Goal: Information Seeking & Learning: Compare options

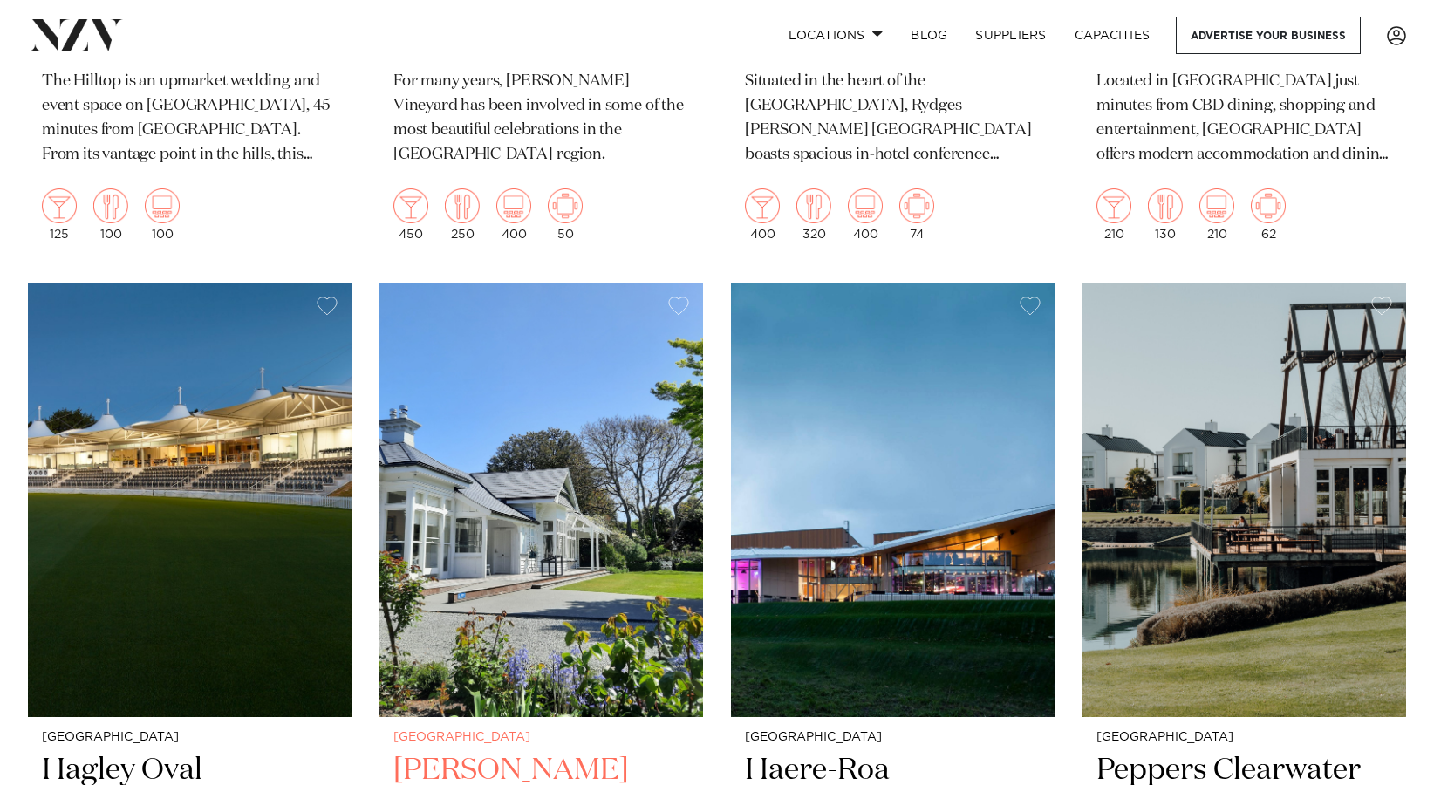
scroll to position [1047, 0]
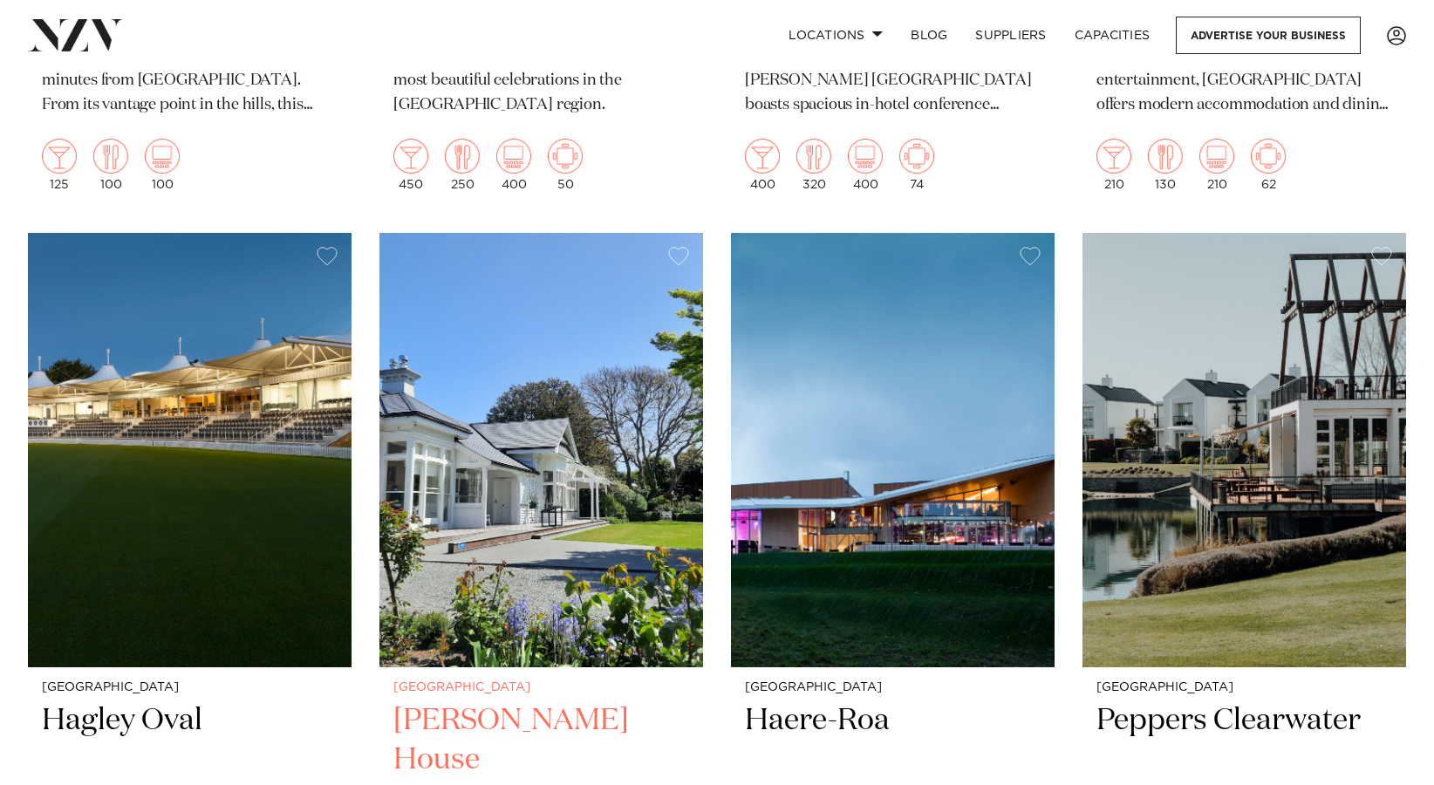
click at [550, 472] on img at bounding box center [542, 450] width 324 height 435
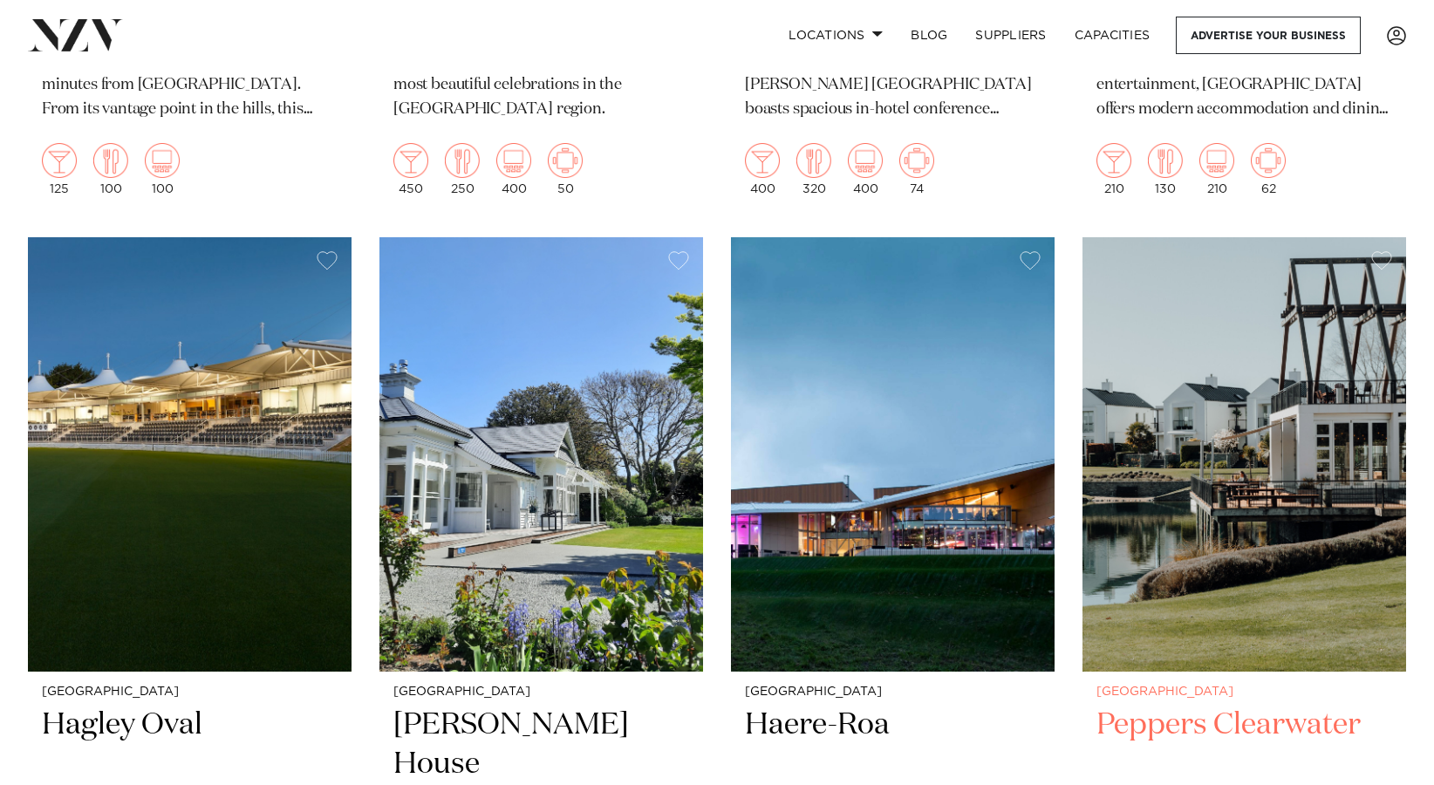
click at [1239, 542] on img at bounding box center [1245, 454] width 324 height 435
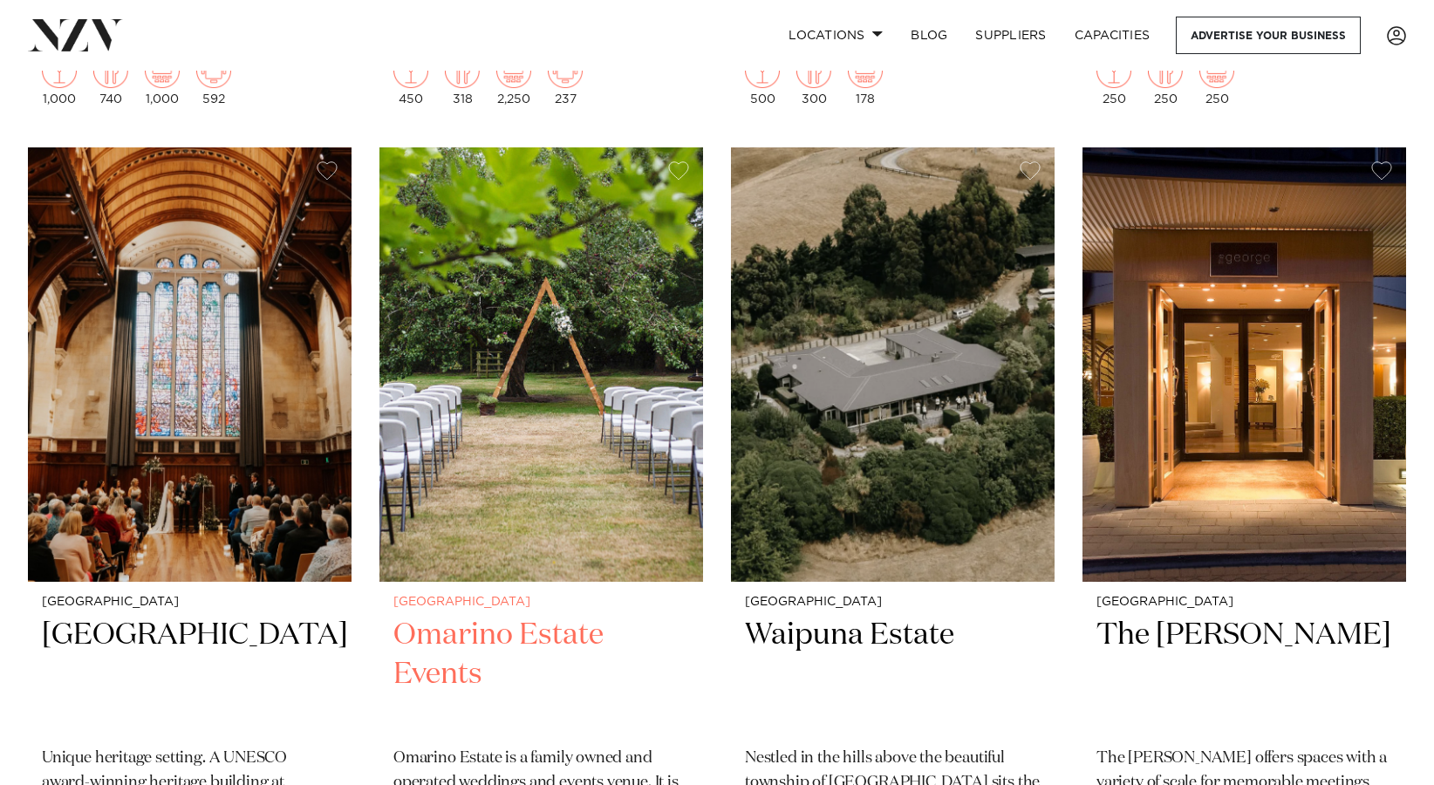
scroll to position [3569, 0]
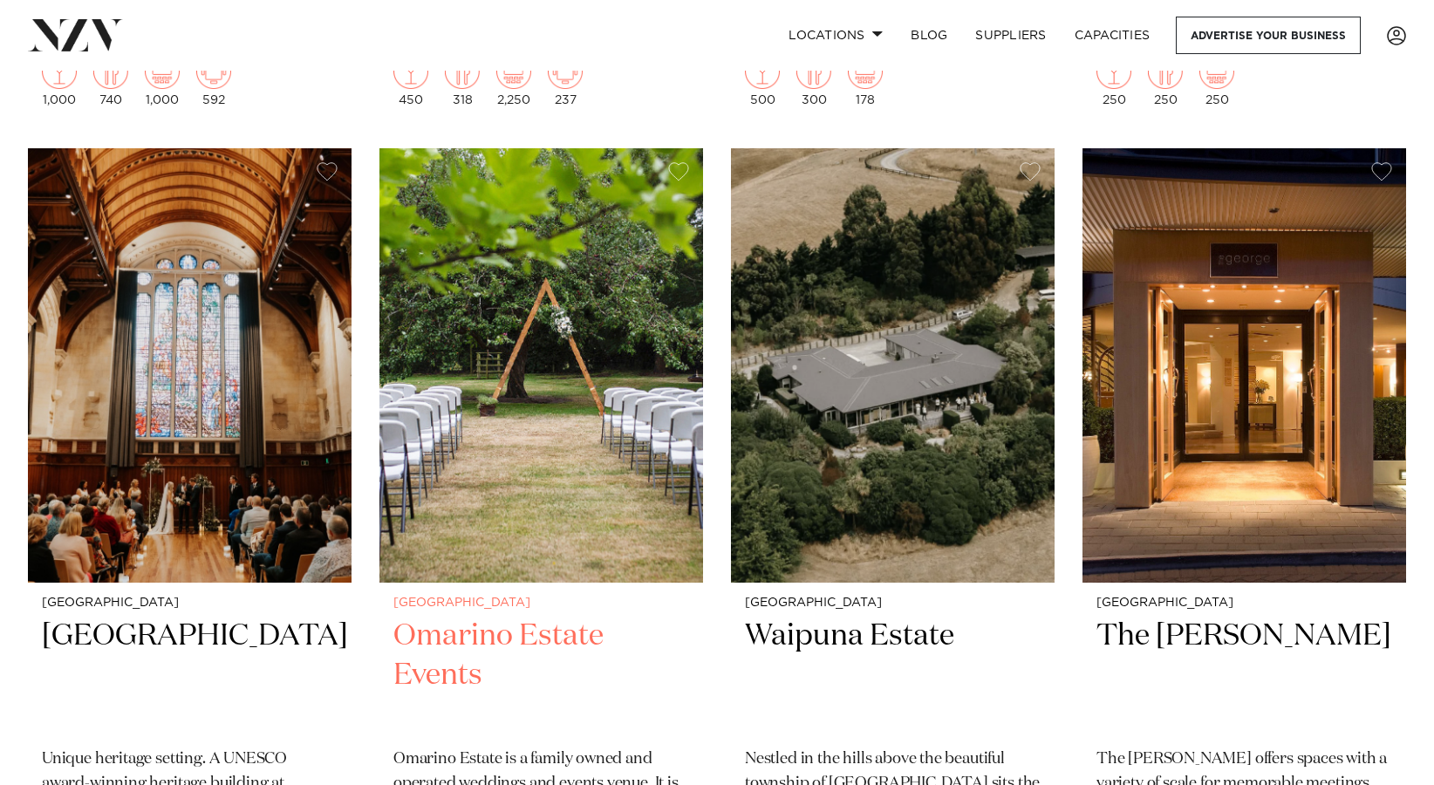
click at [632, 442] on img at bounding box center [542, 365] width 324 height 435
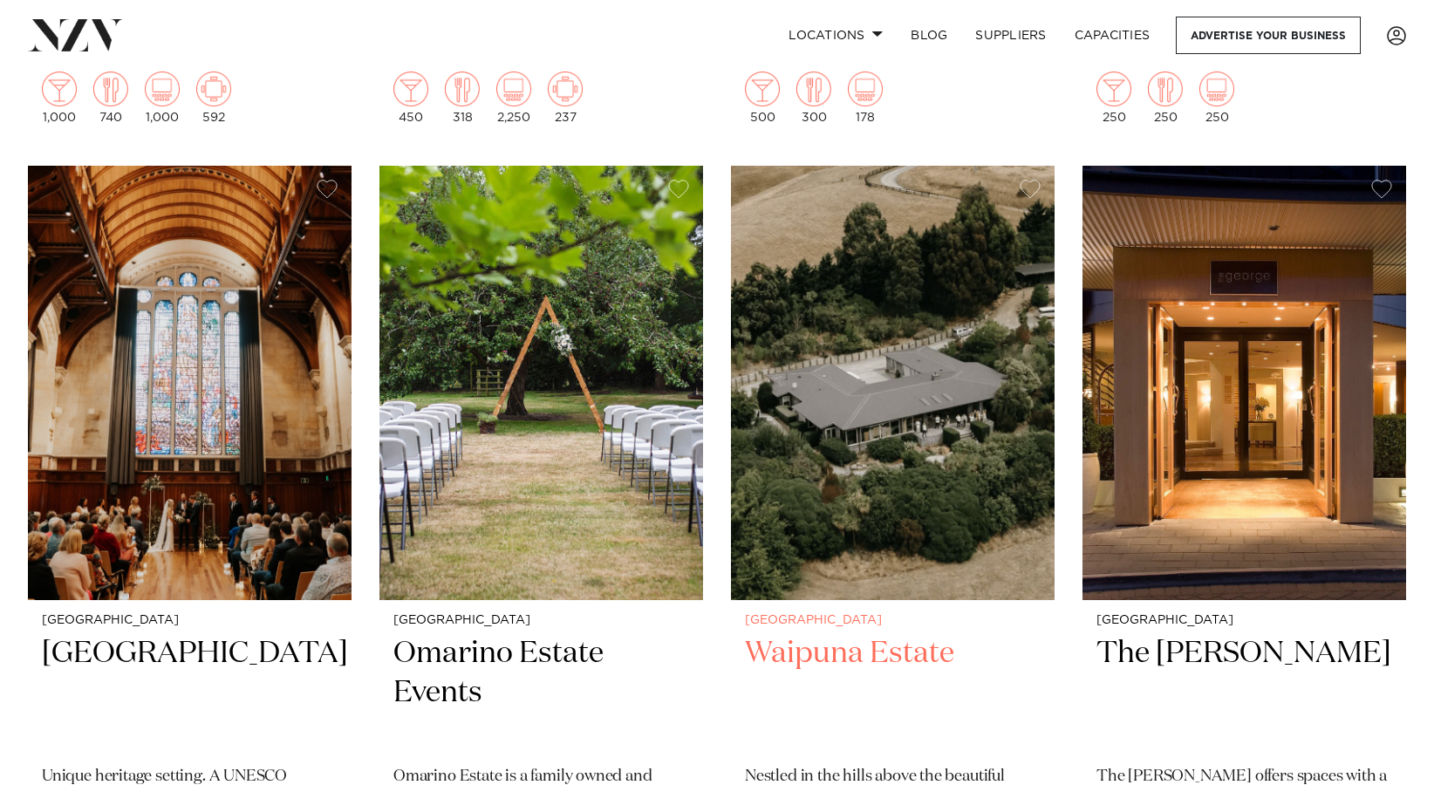
click at [903, 409] on img at bounding box center [893, 383] width 324 height 435
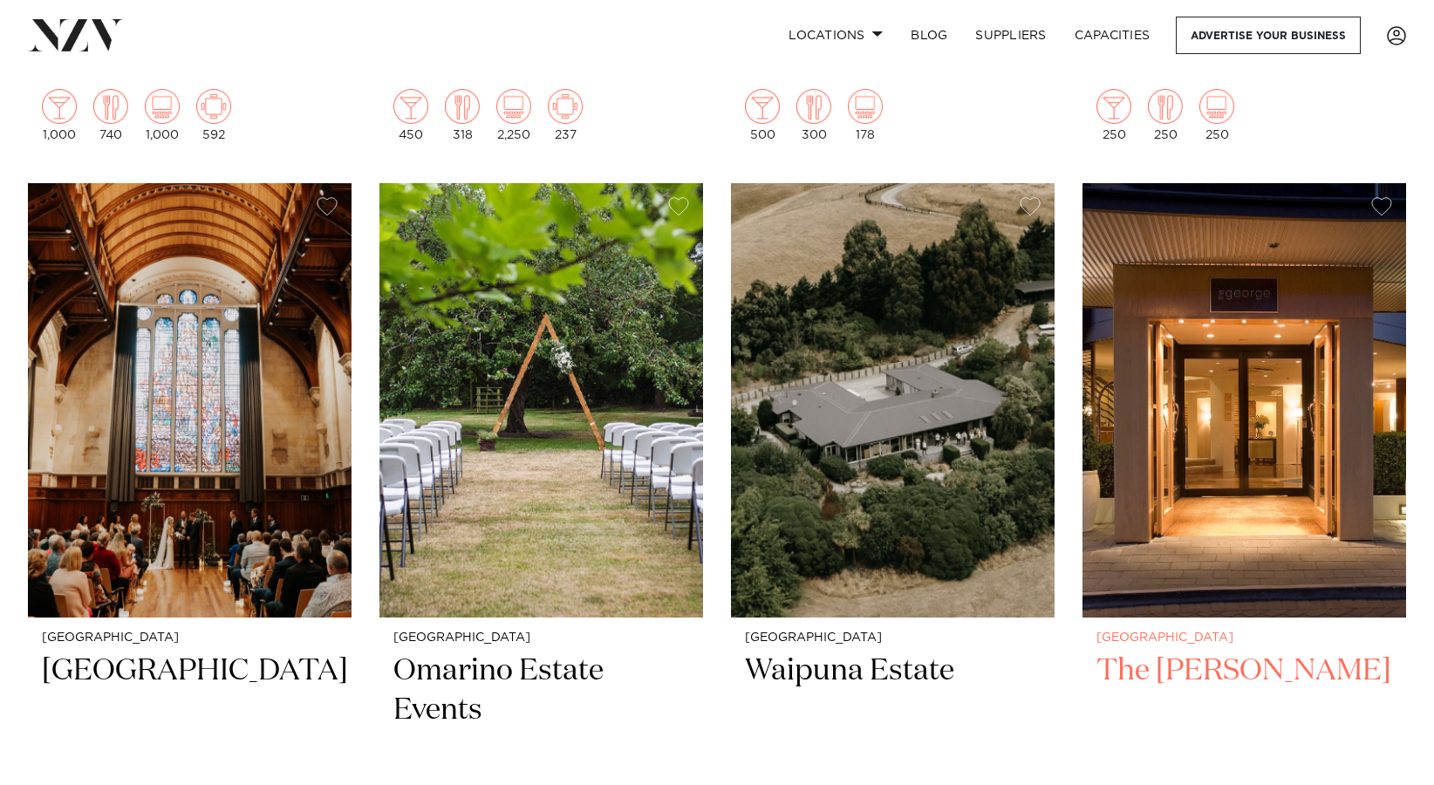
click at [1247, 475] on img at bounding box center [1245, 400] width 324 height 435
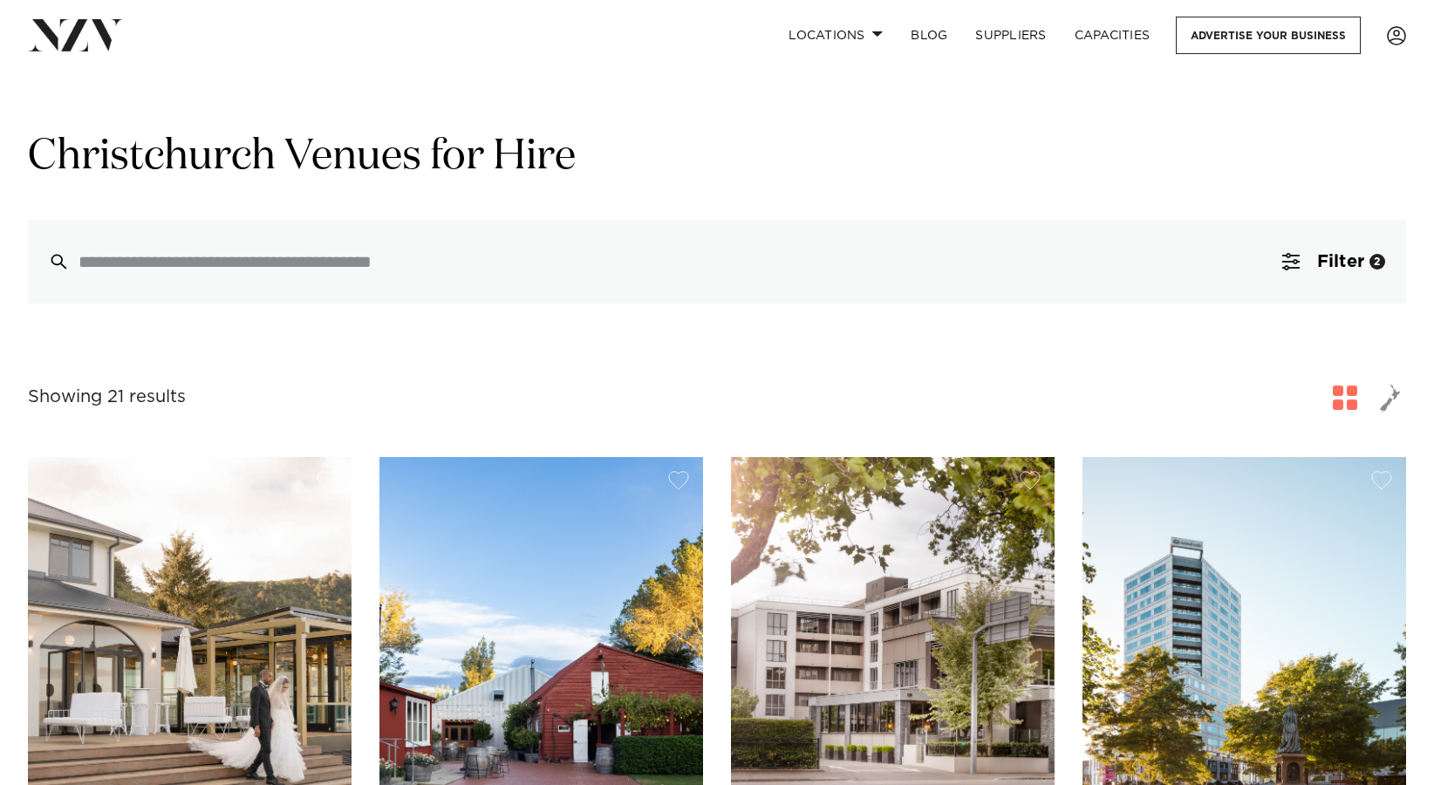
scroll to position [0, 0]
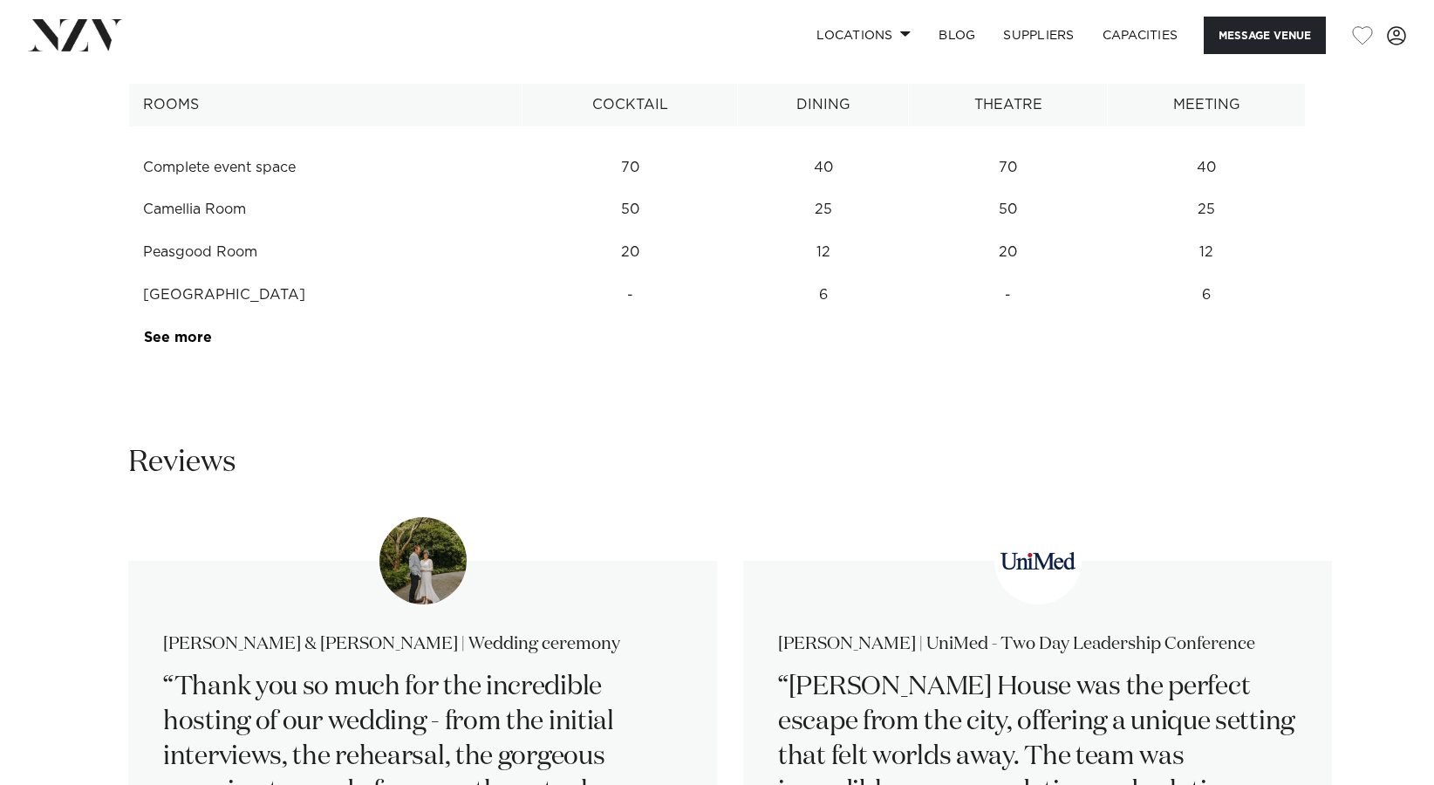
scroll to position [2356, 0]
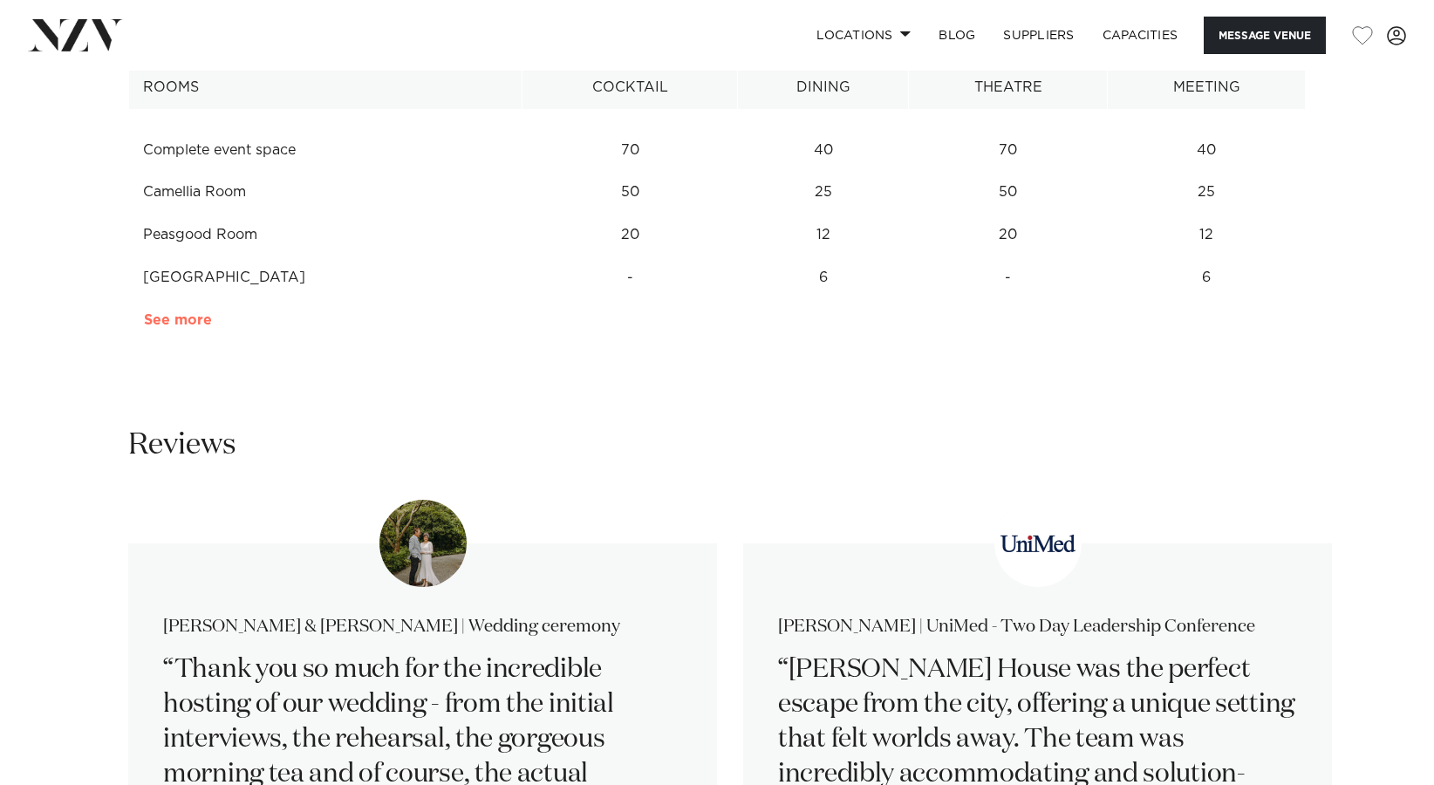
click at [178, 320] on link "See more" at bounding box center [212, 320] width 136 height 14
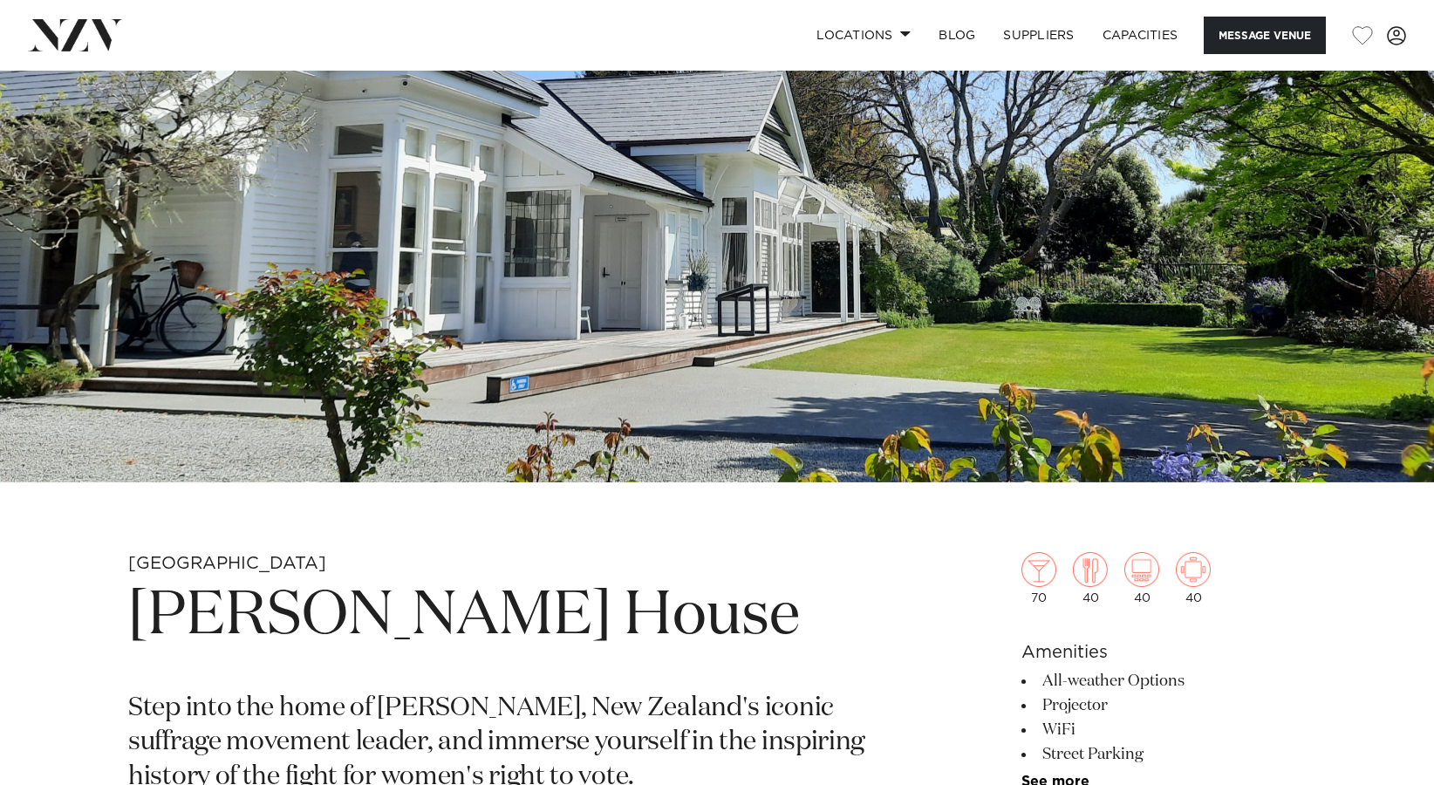
scroll to position [0, 0]
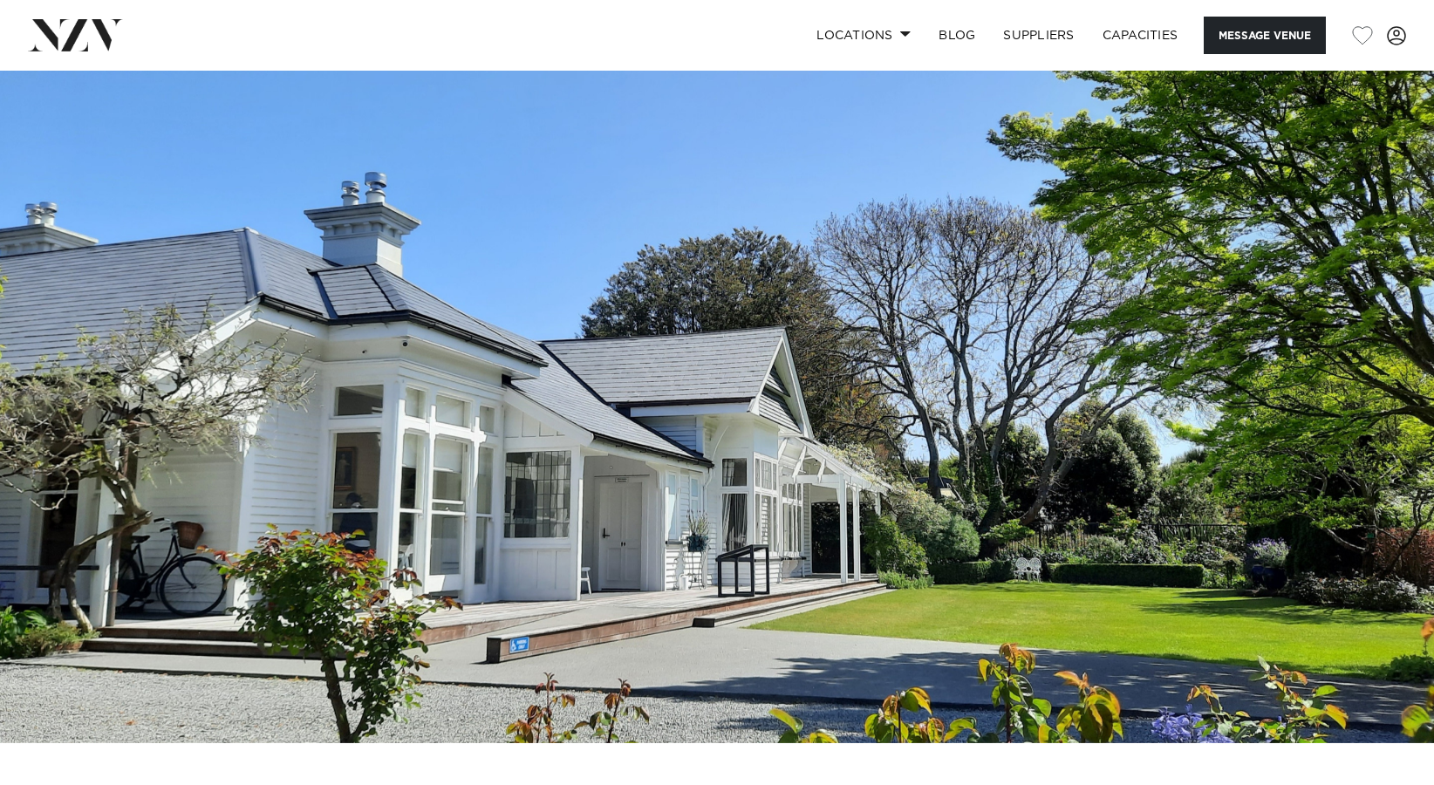
click at [1300, 513] on img at bounding box center [717, 407] width 1434 height 673
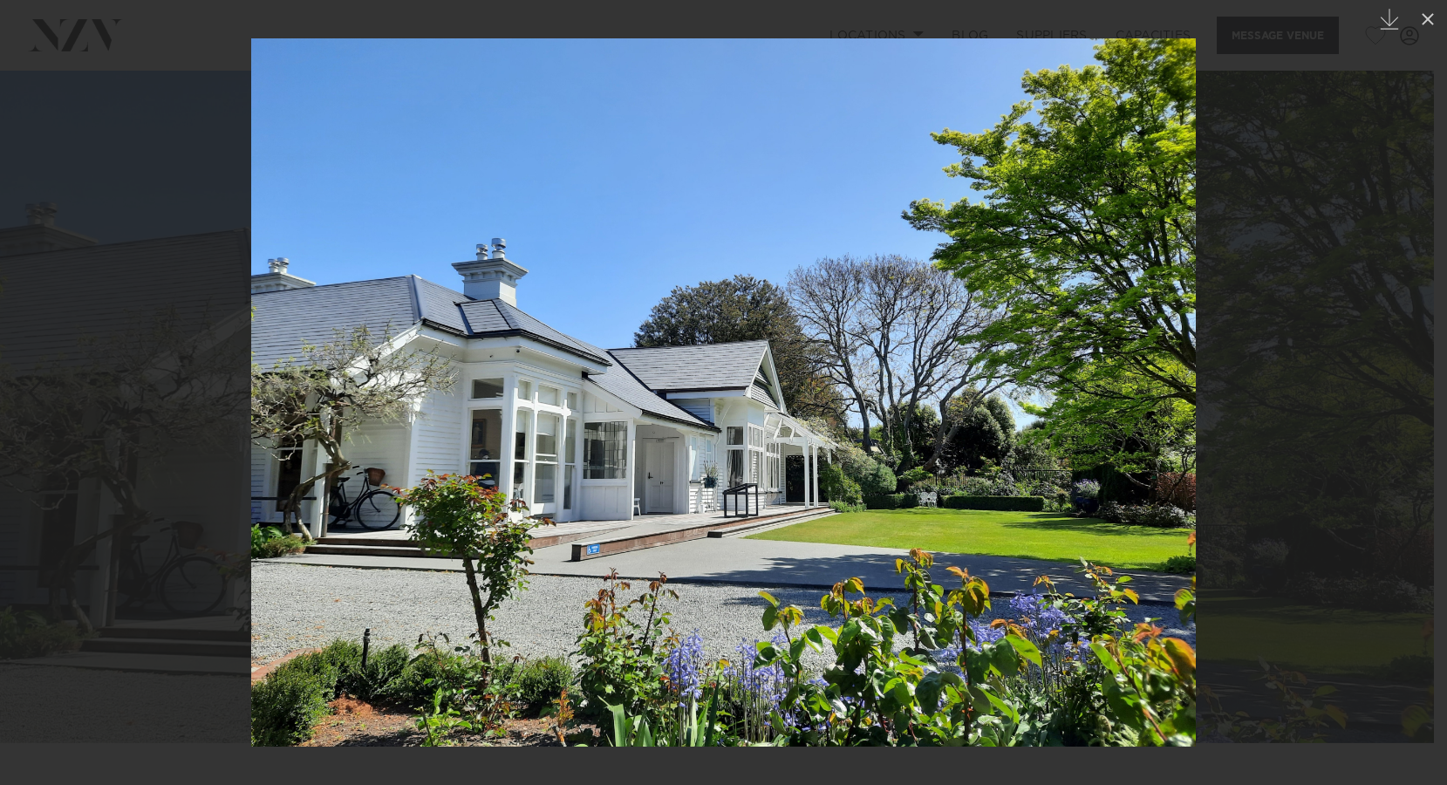
click at [1280, 437] on div at bounding box center [723, 392] width 1447 height 785
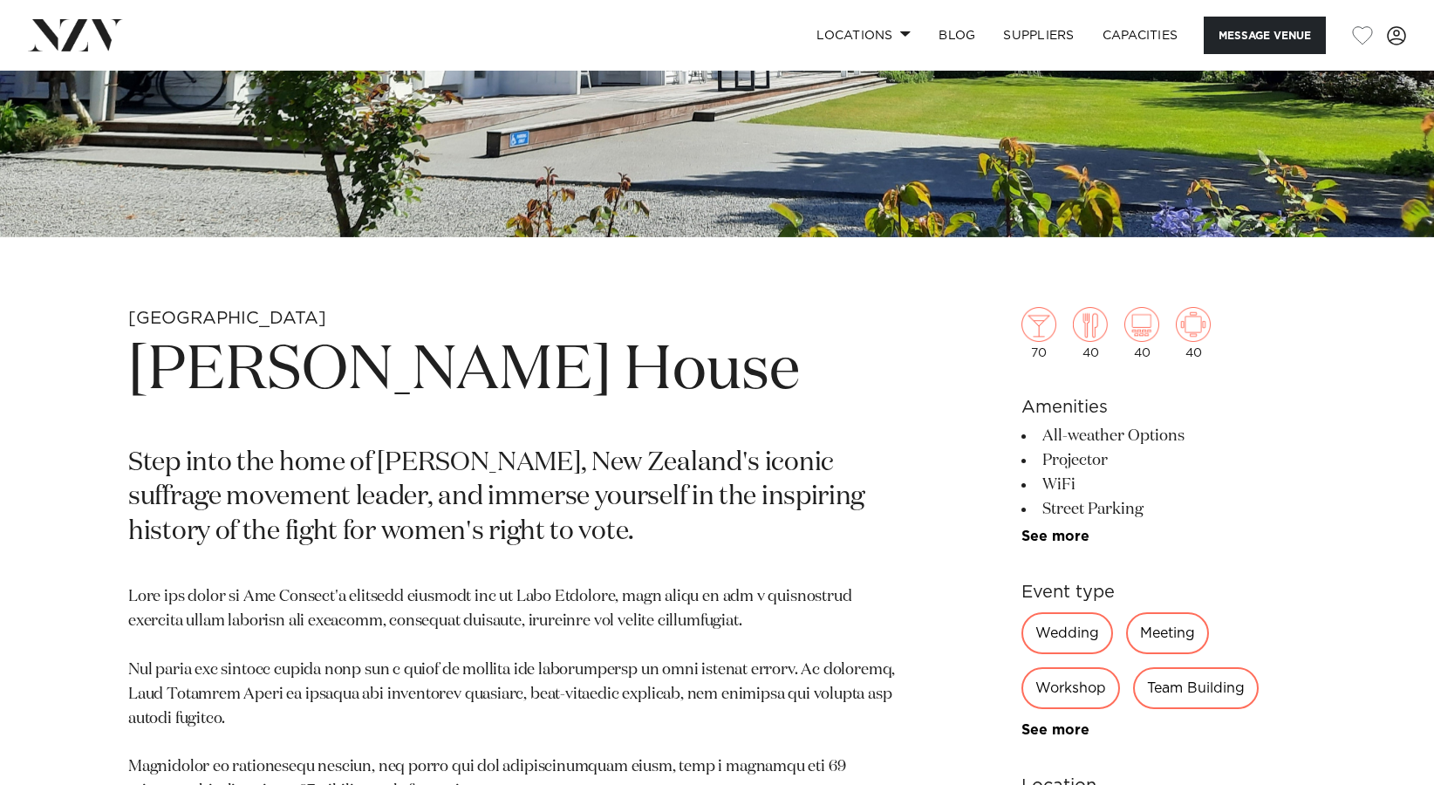
scroll to position [524, 0]
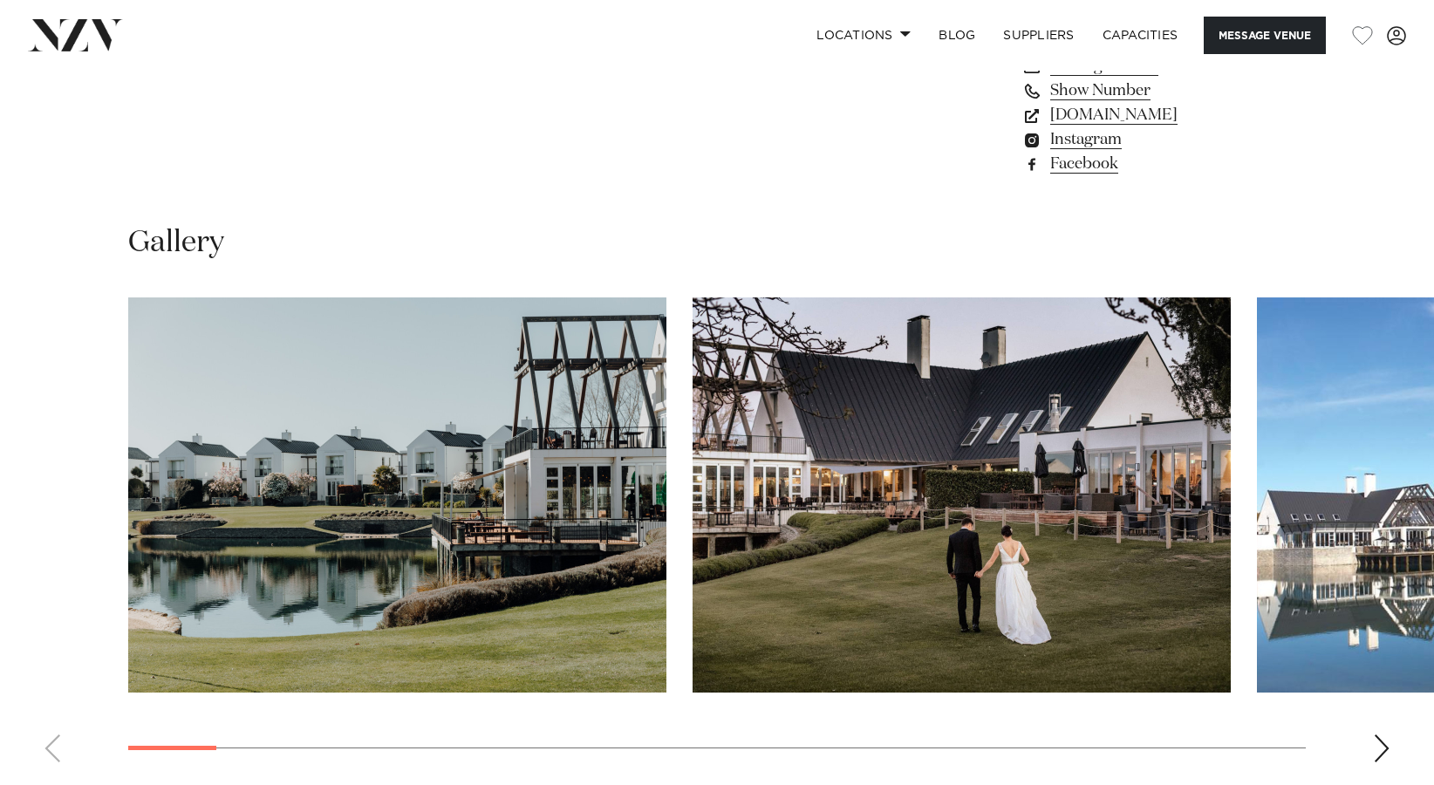
scroll to position [1571, 0]
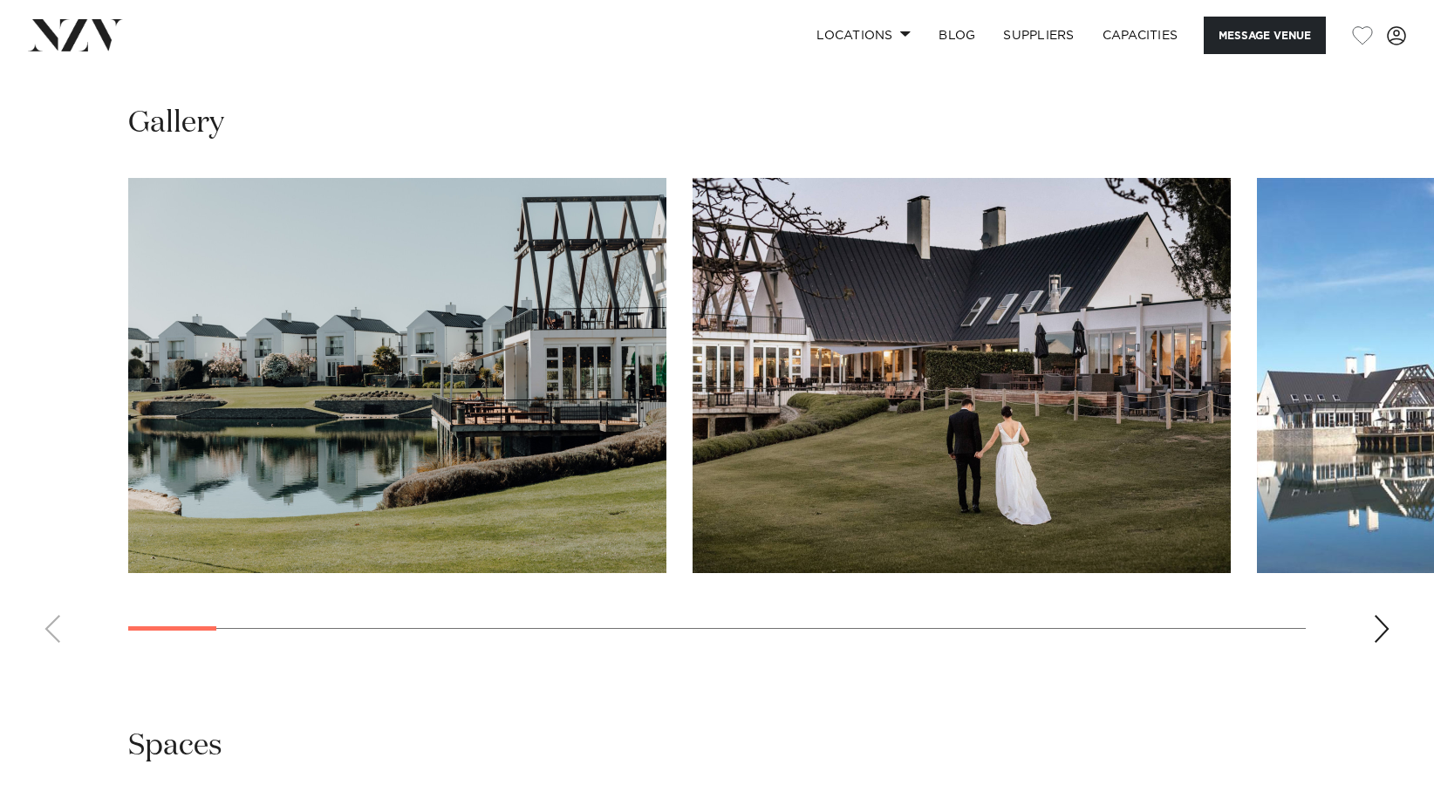
click at [1379, 631] on div "Next slide" at bounding box center [1381, 629] width 17 height 28
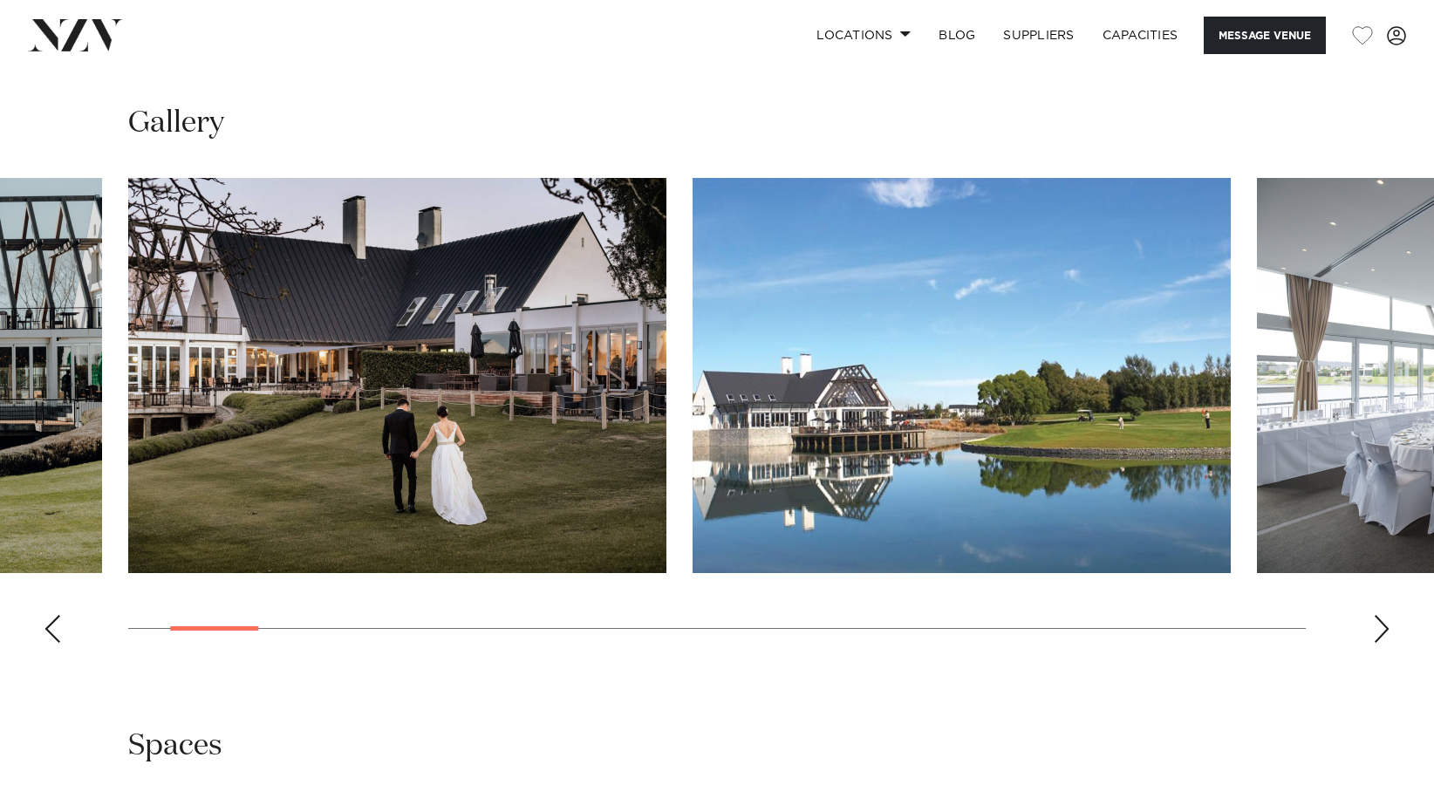
click at [1379, 631] on div "Next slide" at bounding box center [1381, 629] width 17 height 28
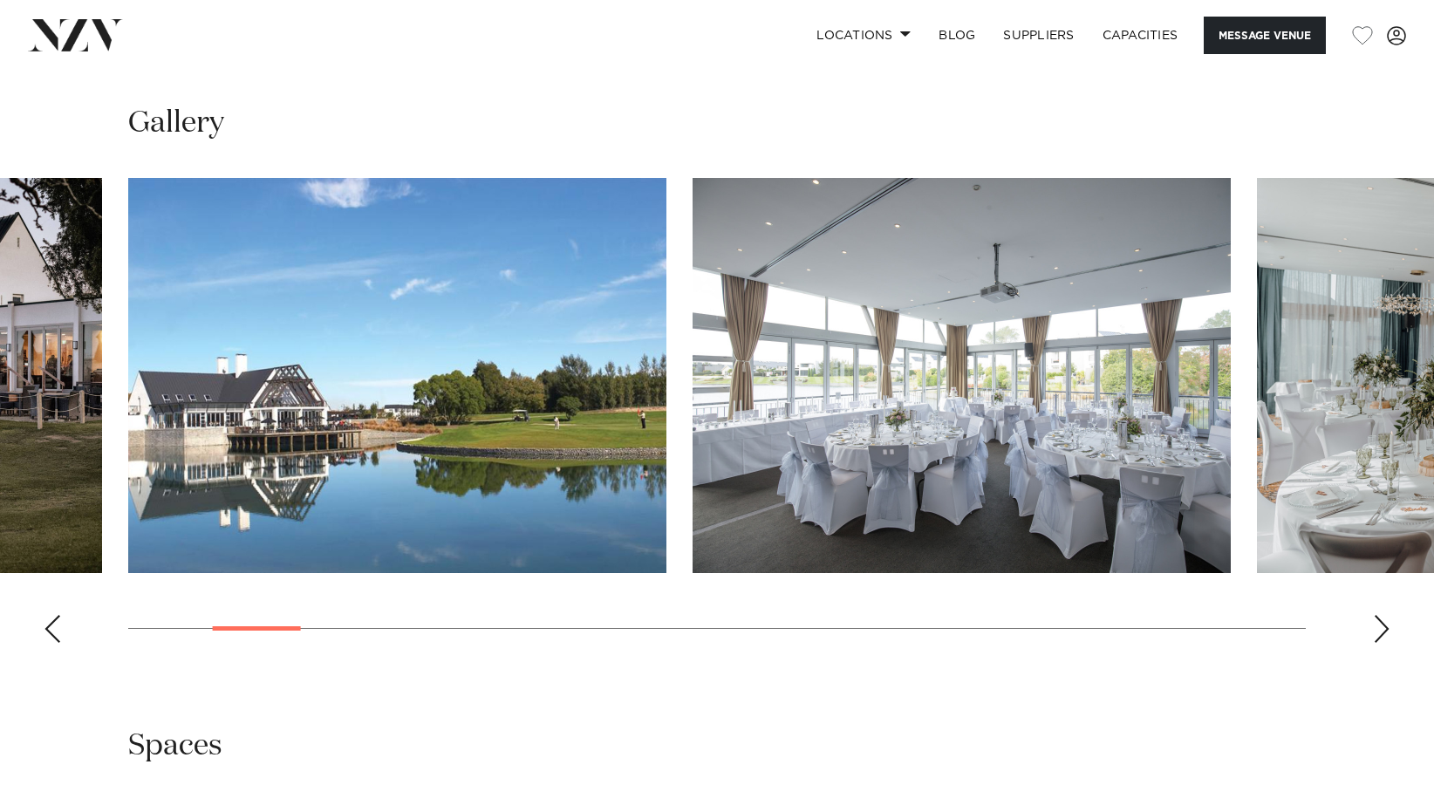
click at [1379, 631] on div "Next slide" at bounding box center [1381, 629] width 17 height 28
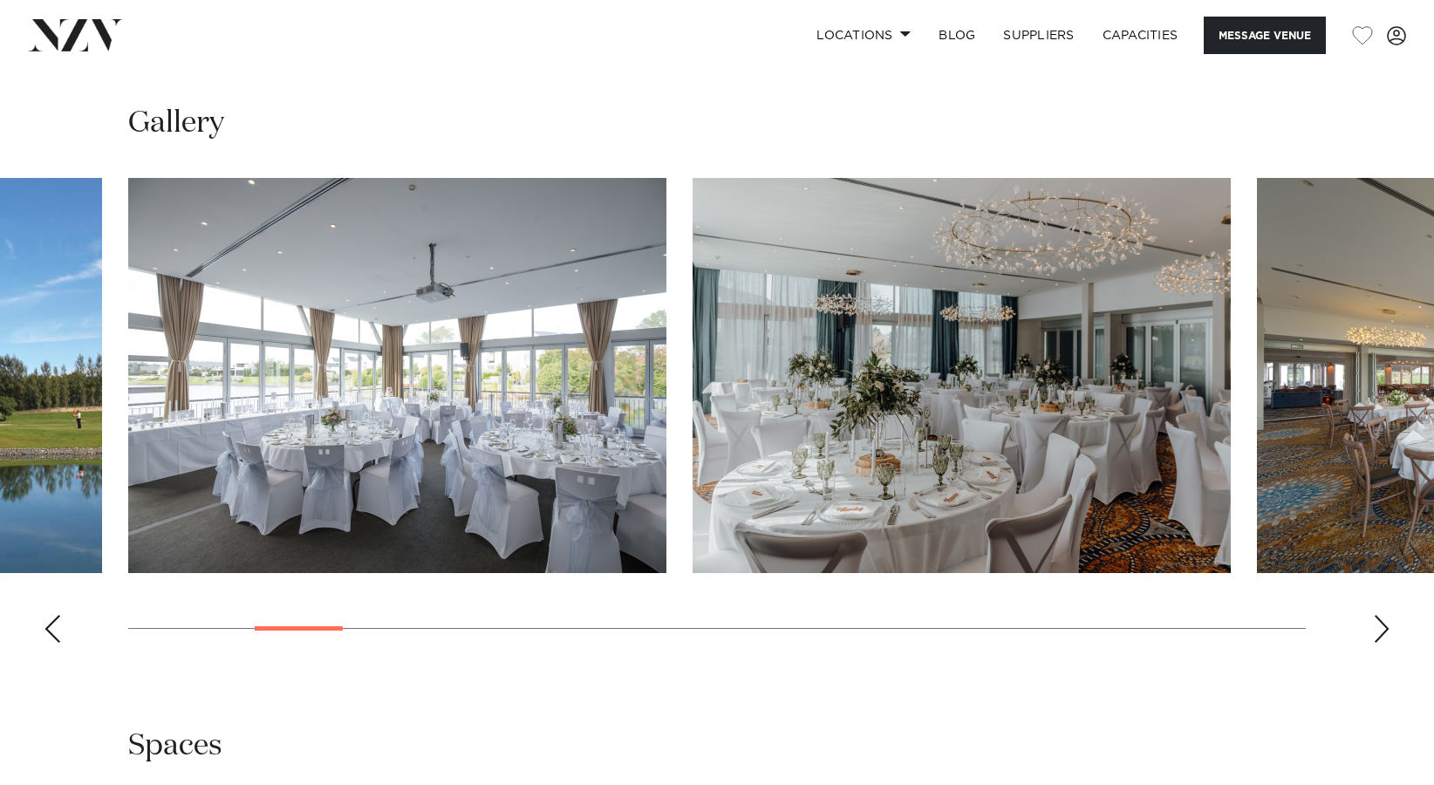
click at [1379, 631] on div "Next slide" at bounding box center [1381, 629] width 17 height 28
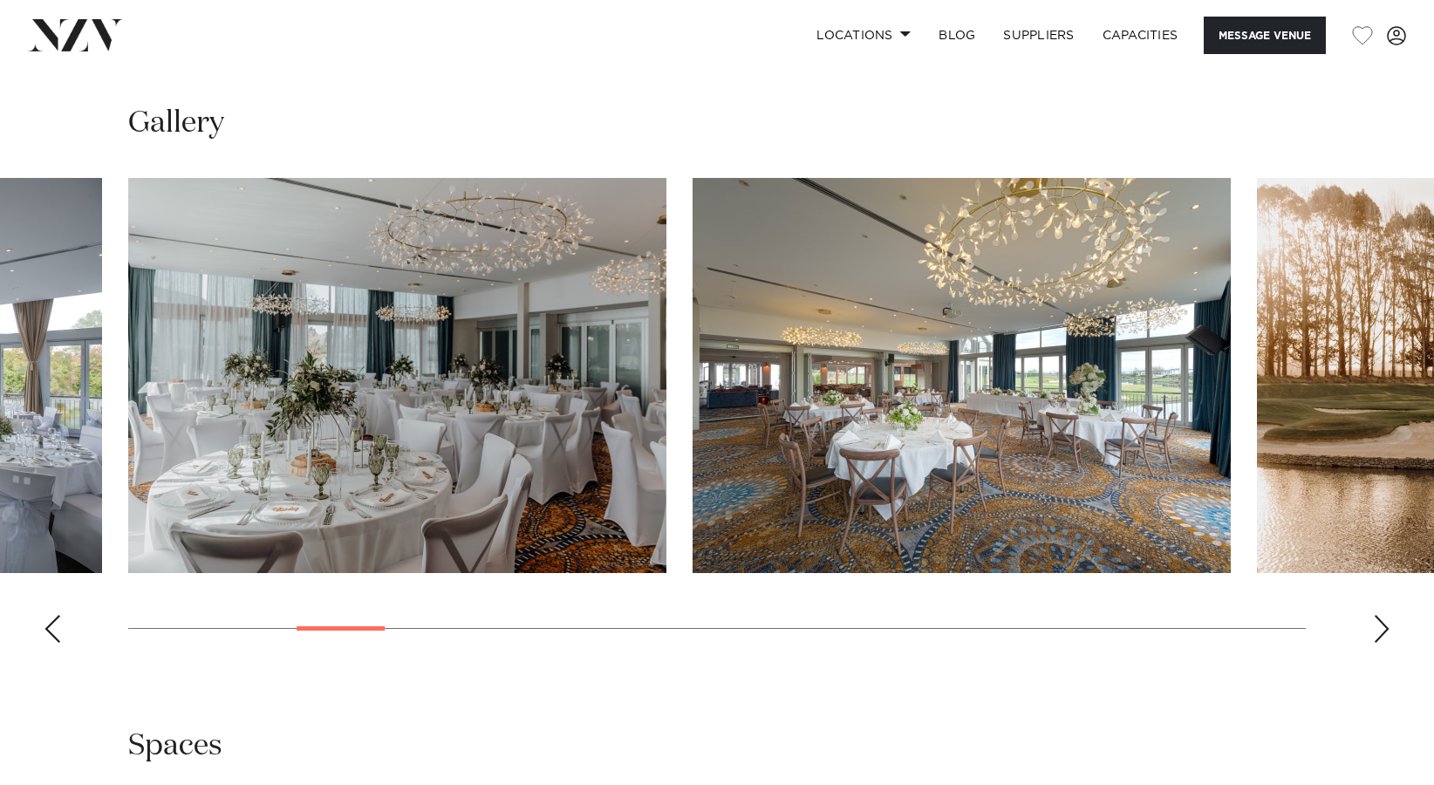
click at [1379, 631] on div "Next slide" at bounding box center [1381, 629] width 17 height 28
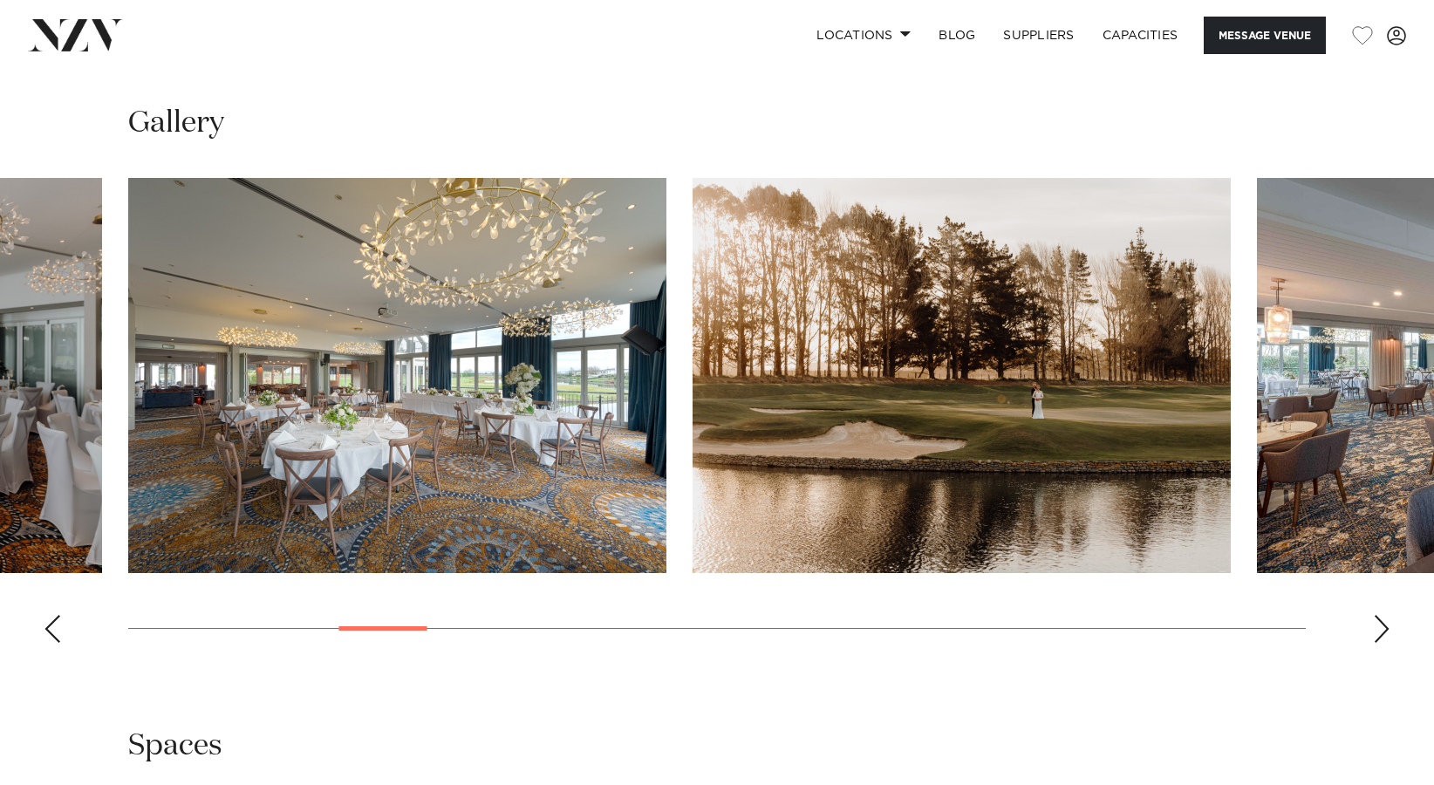
click at [1379, 631] on div "Next slide" at bounding box center [1381, 629] width 17 height 28
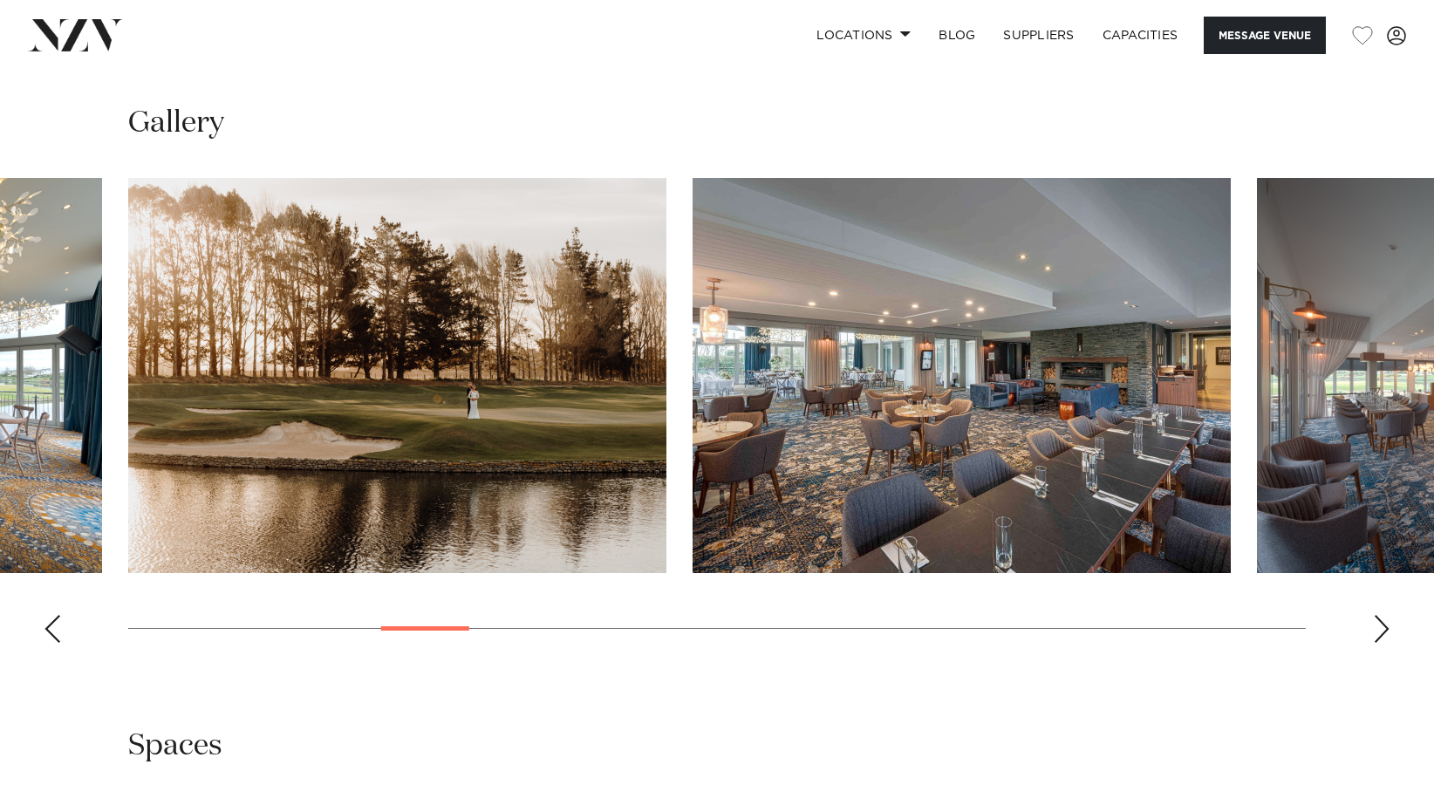
click at [1379, 631] on div "Next slide" at bounding box center [1381, 629] width 17 height 28
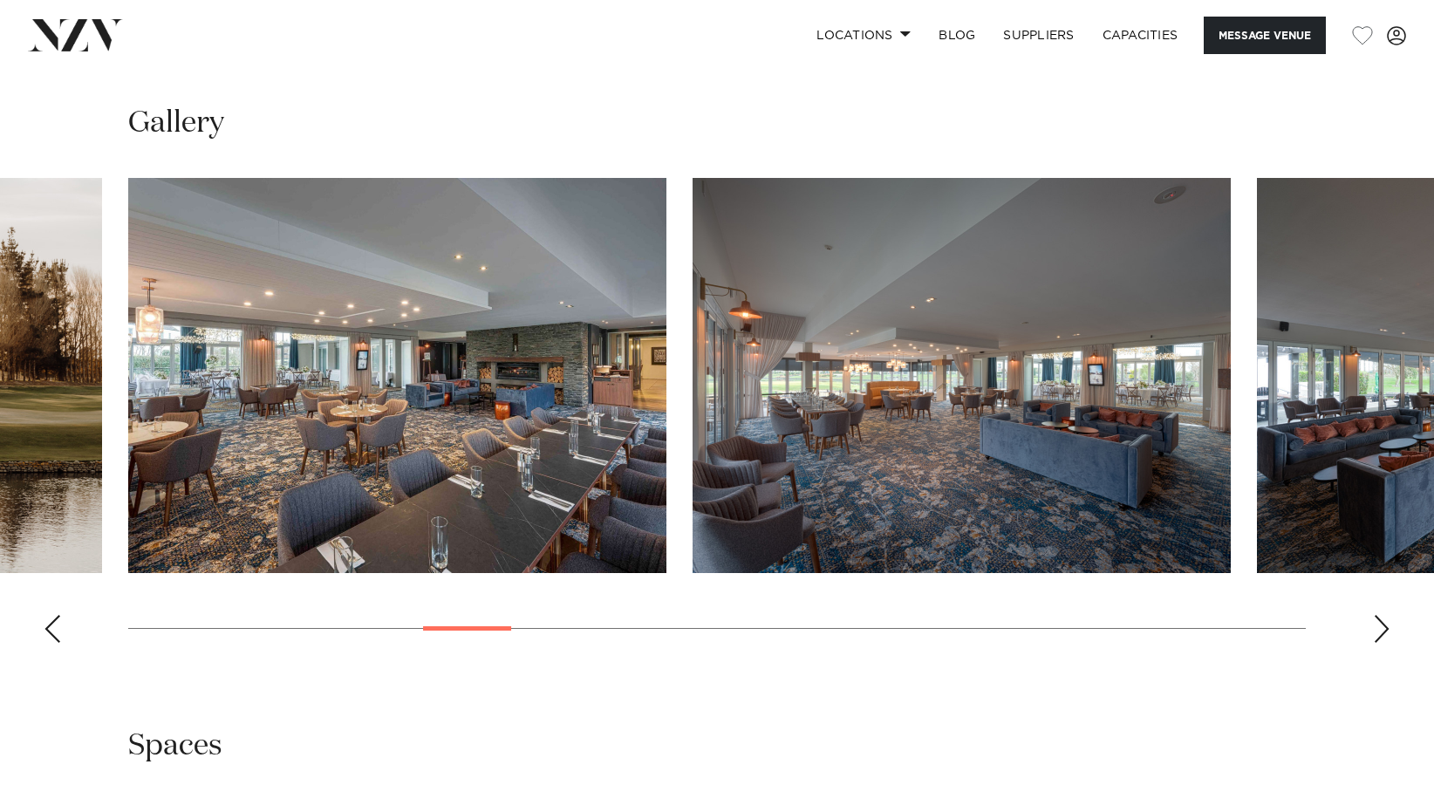
click at [1379, 631] on div "Next slide" at bounding box center [1381, 629] width 17 height 28
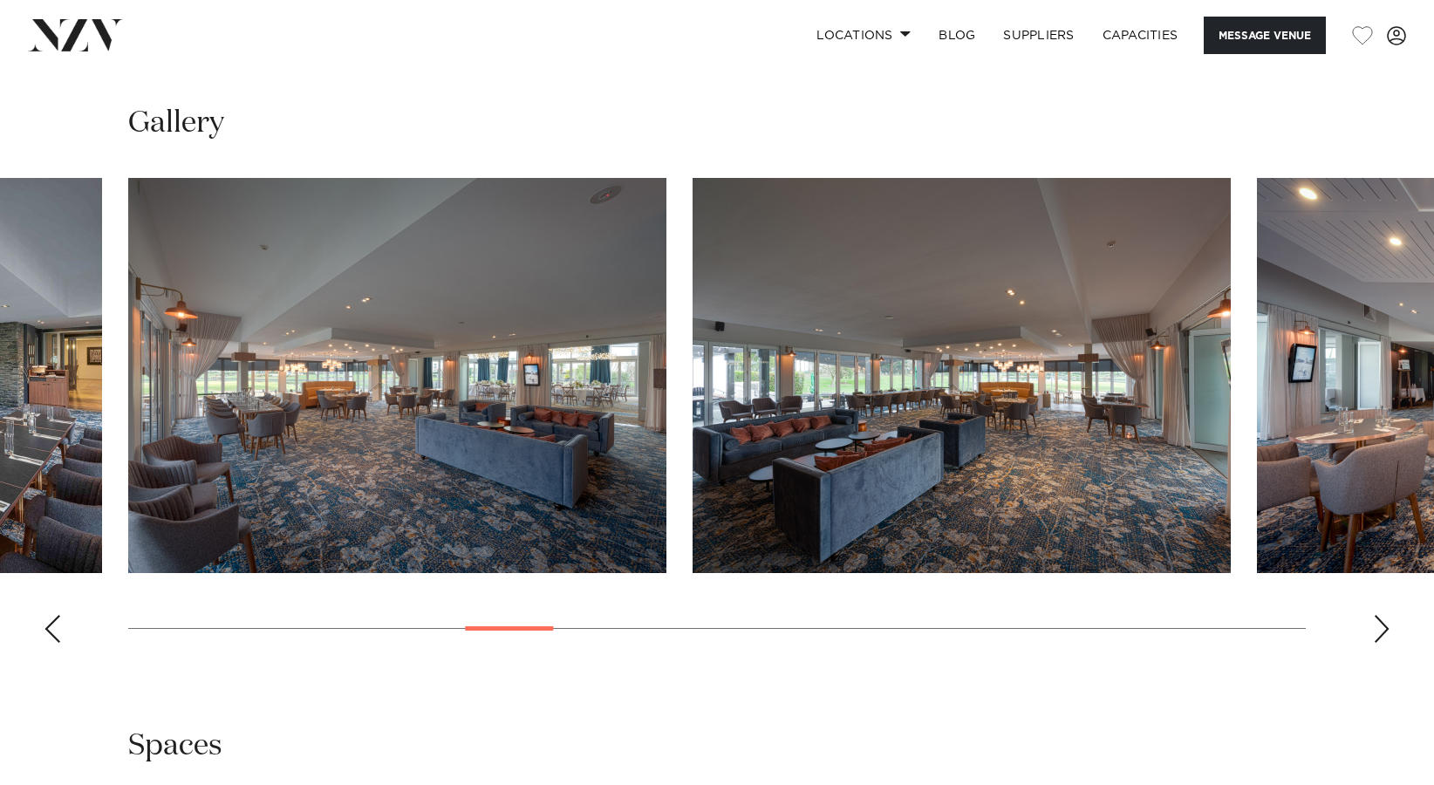
click at [1379, 631] on div "Next slide" at bounding box center [1381, 629] width 17 height 28
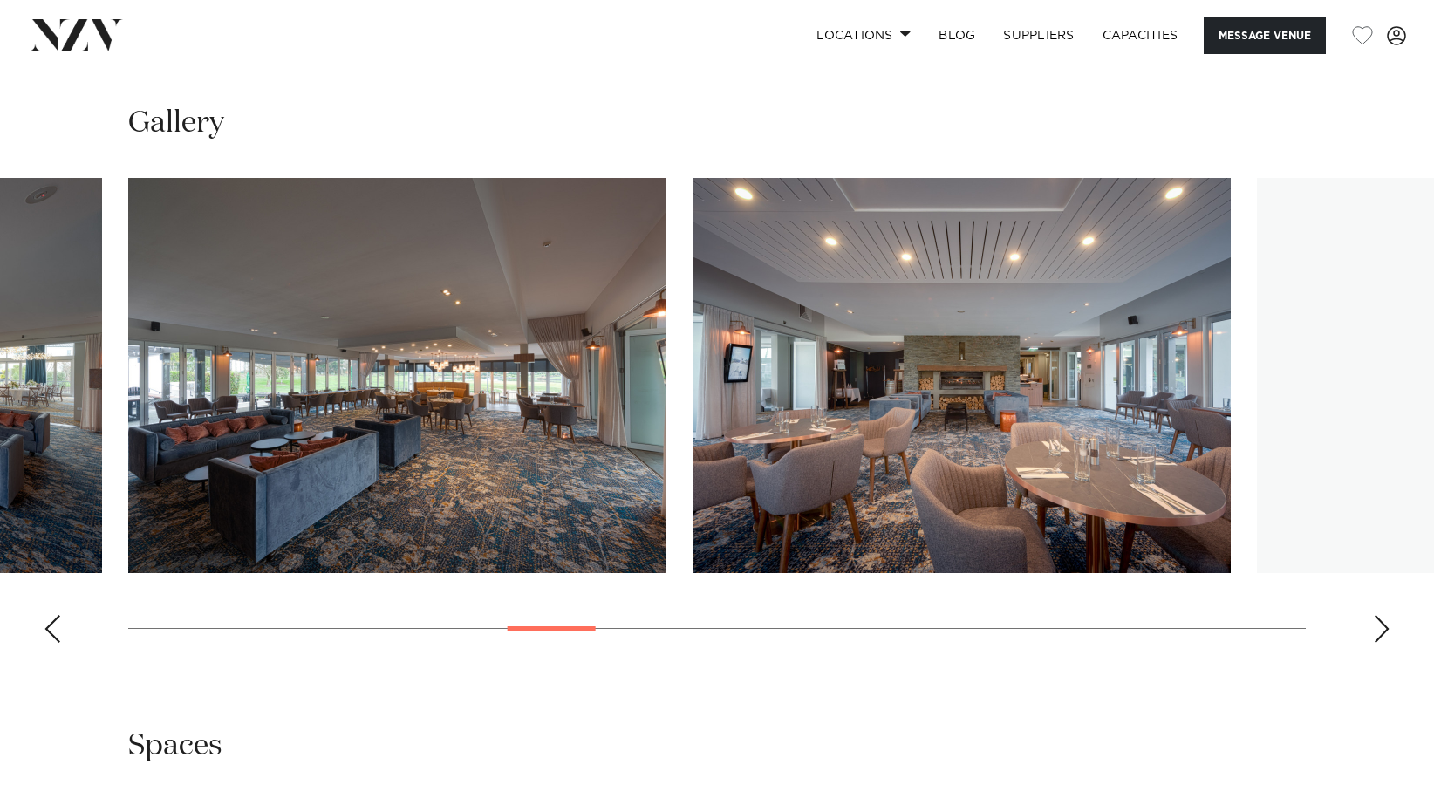
click at [1379, 631] on div "Next slide" at bounding box center [1381, 629] width 17 height 28
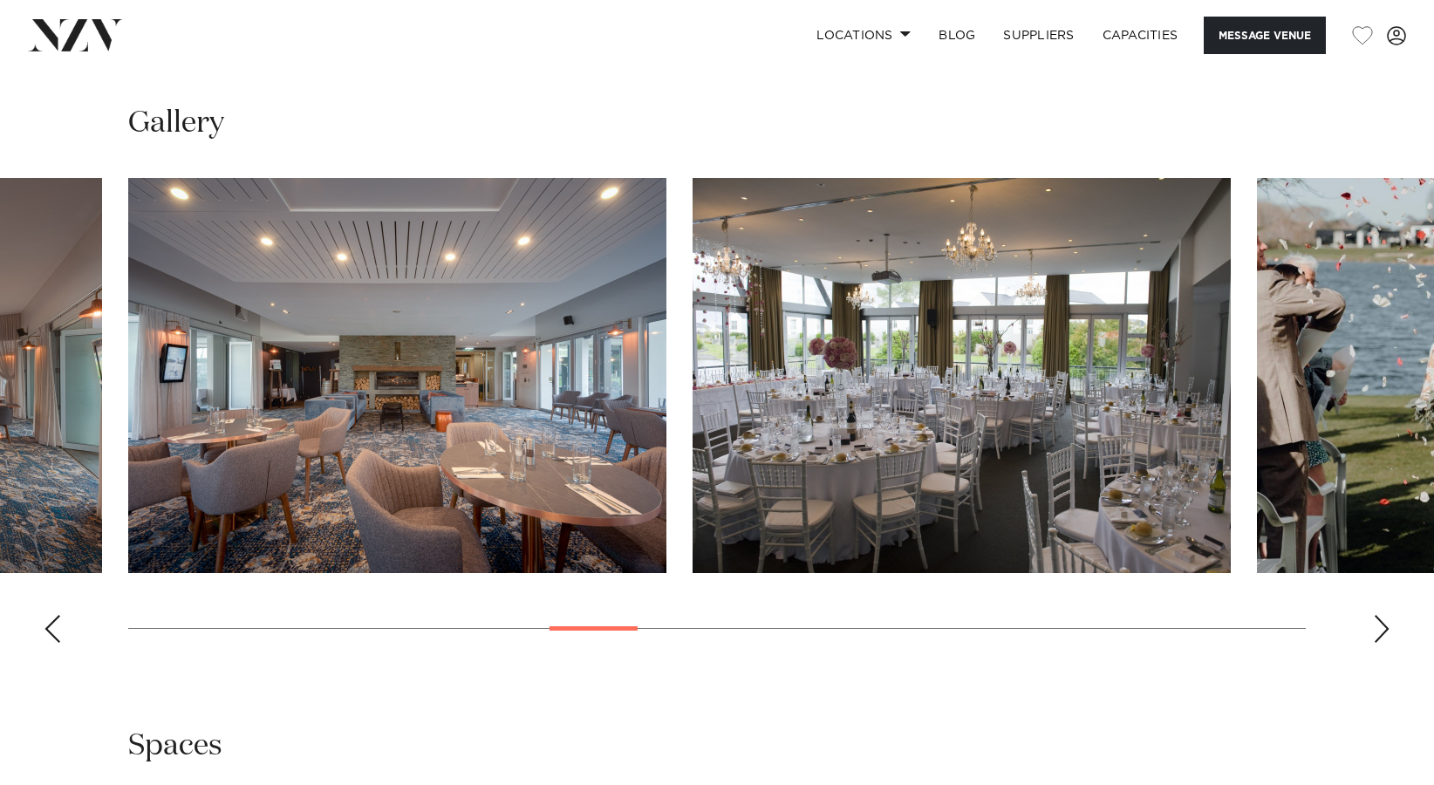
click at [1379, 631] on div "Next slide" at bounding box center [1381, 629] width 17 height 28
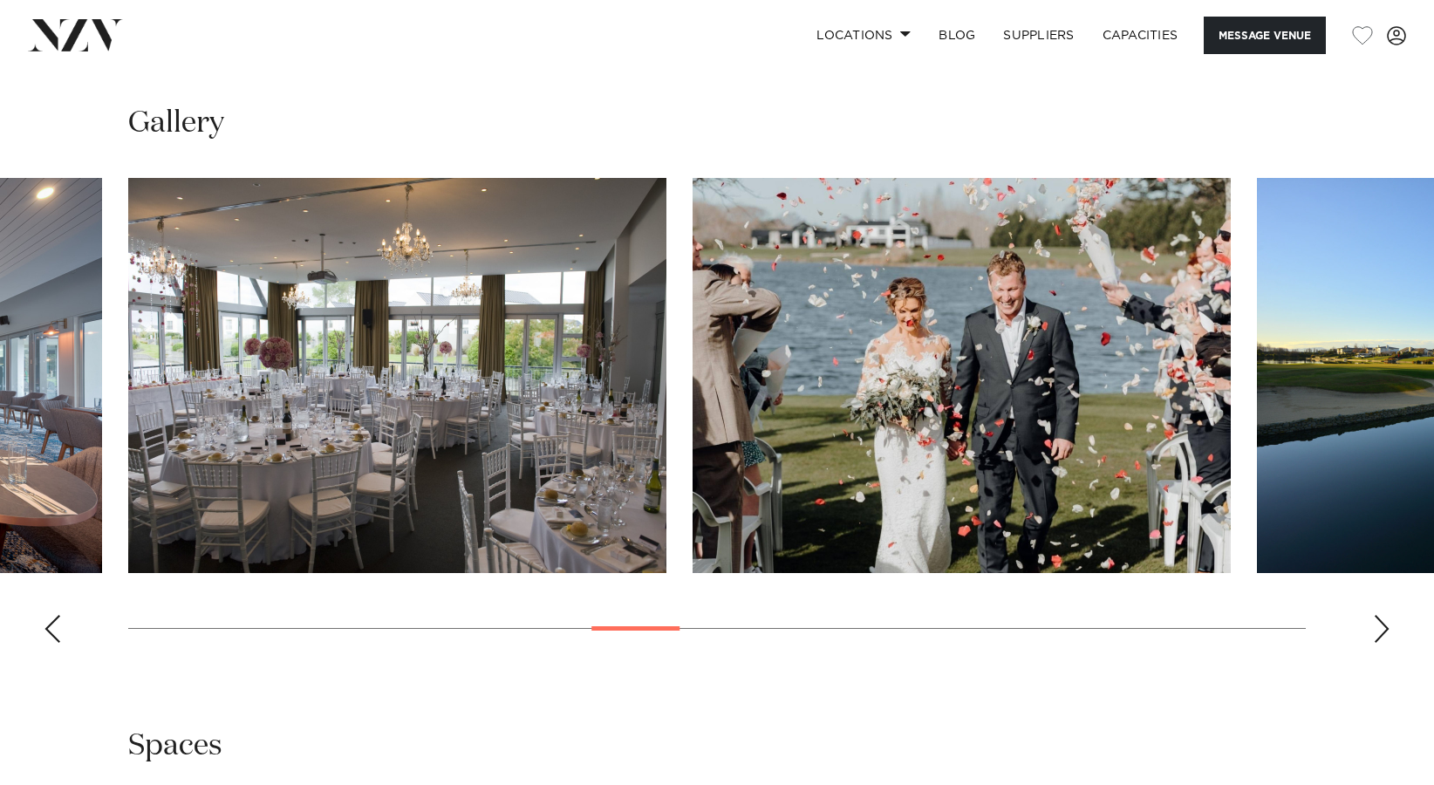
click at [1379, 631] on div "Next slide" at bounding box center [1381, 629] width 17 height 28
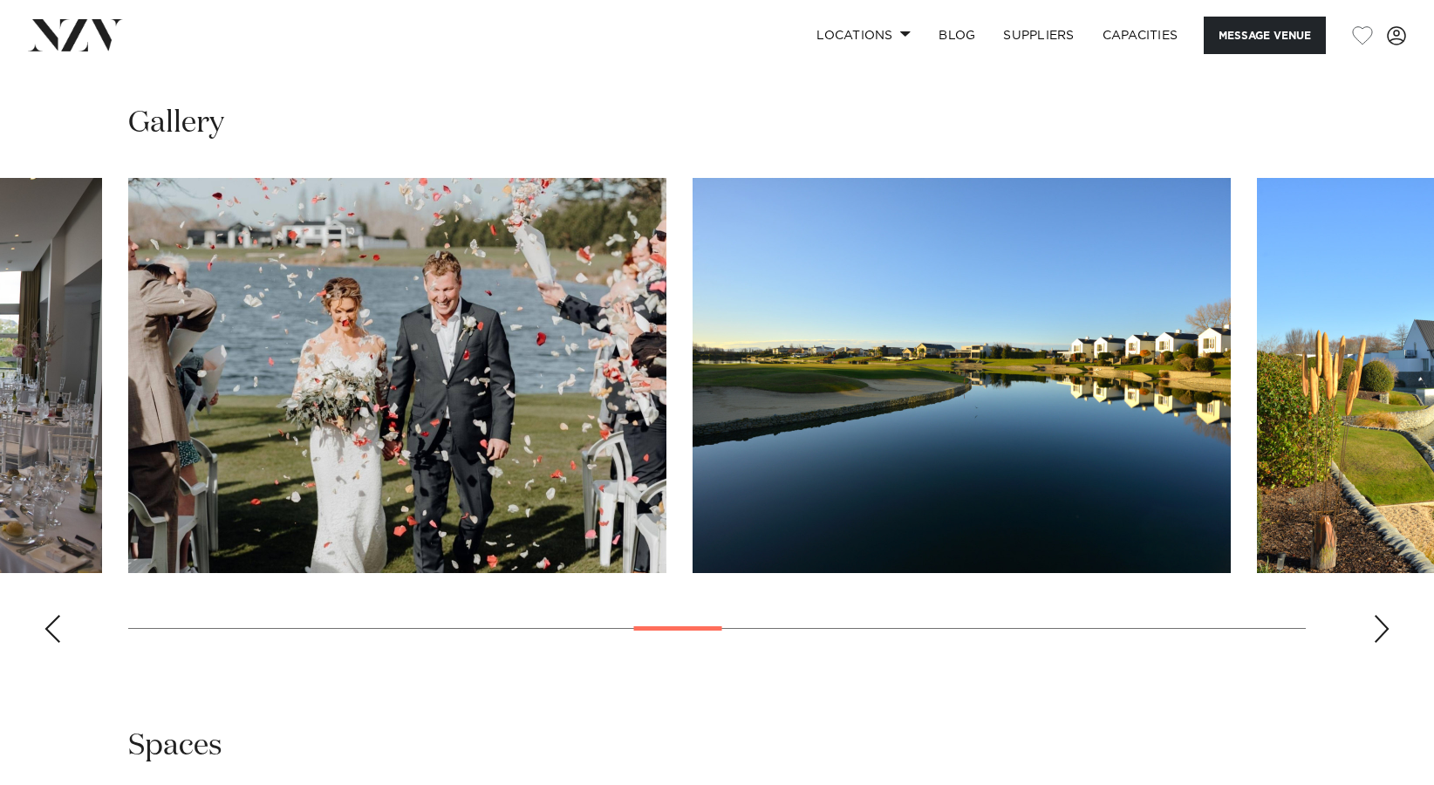
click at [1379, 631] on div "Next slide" at bounding box center [1381, 629] width 17 height 28
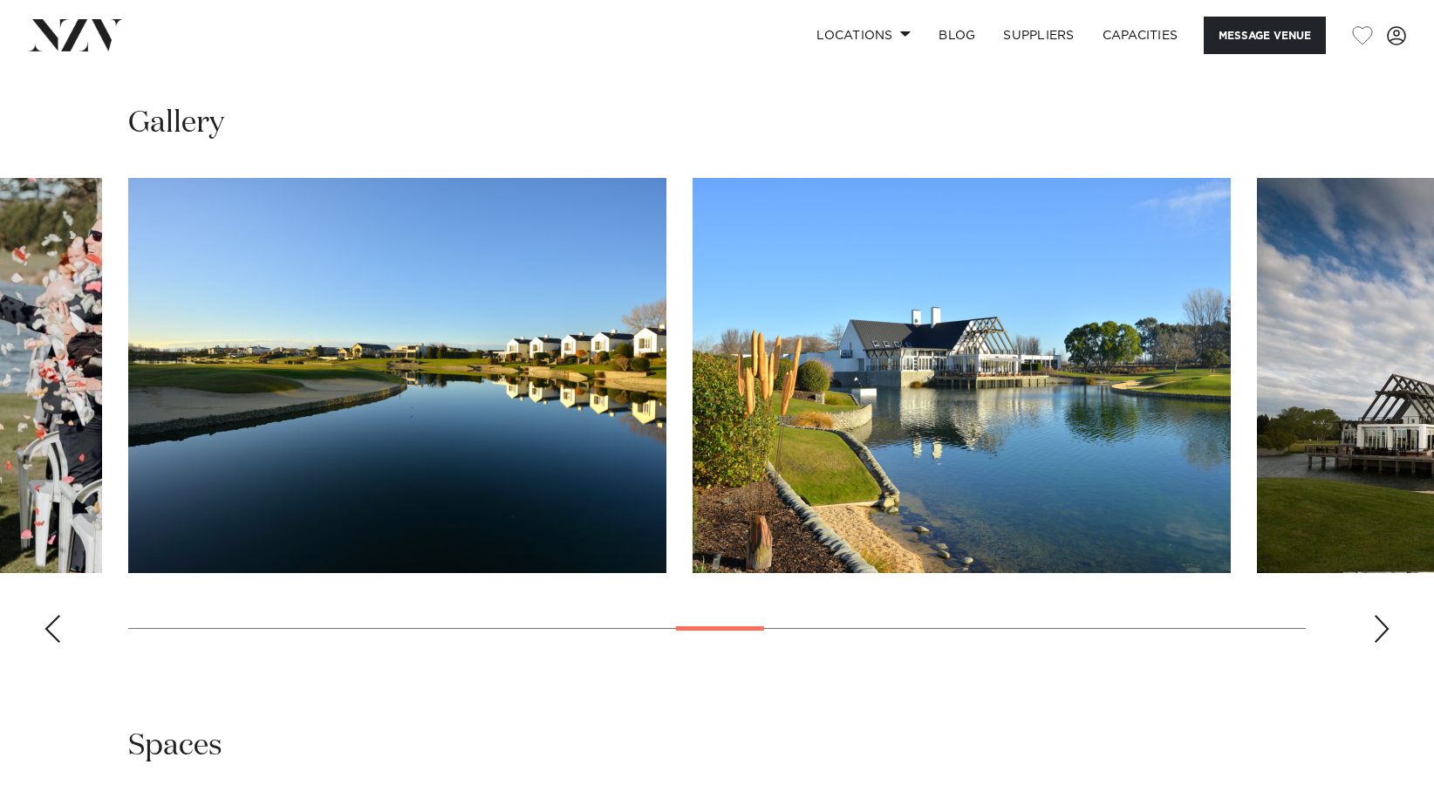
click at [1379, 631] on div "Next slide" at bounding box center [1381, 629] width 17 height 28
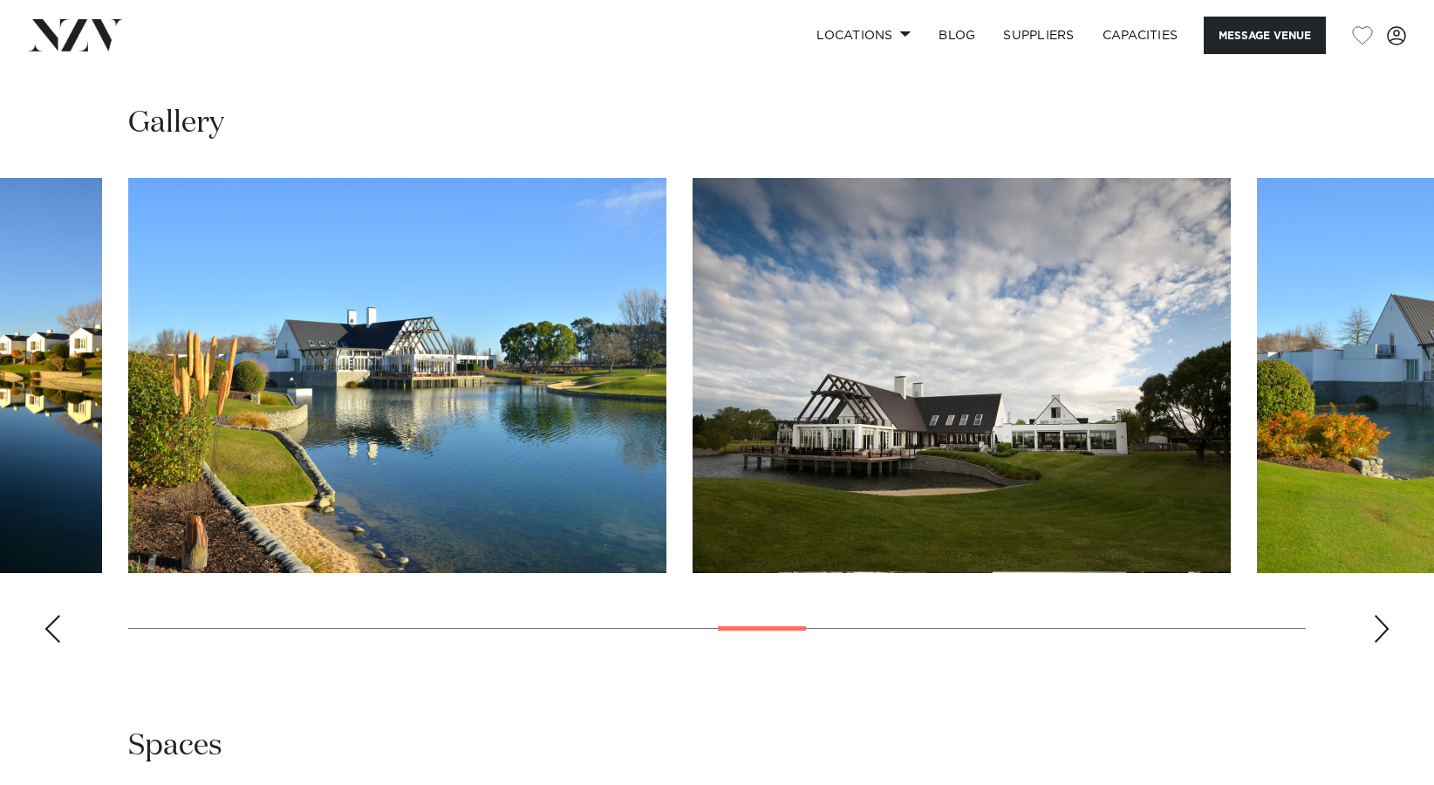
click at [1379, 631] on div "Next slide" at bounding box center [1381, 629] width 17 height 28
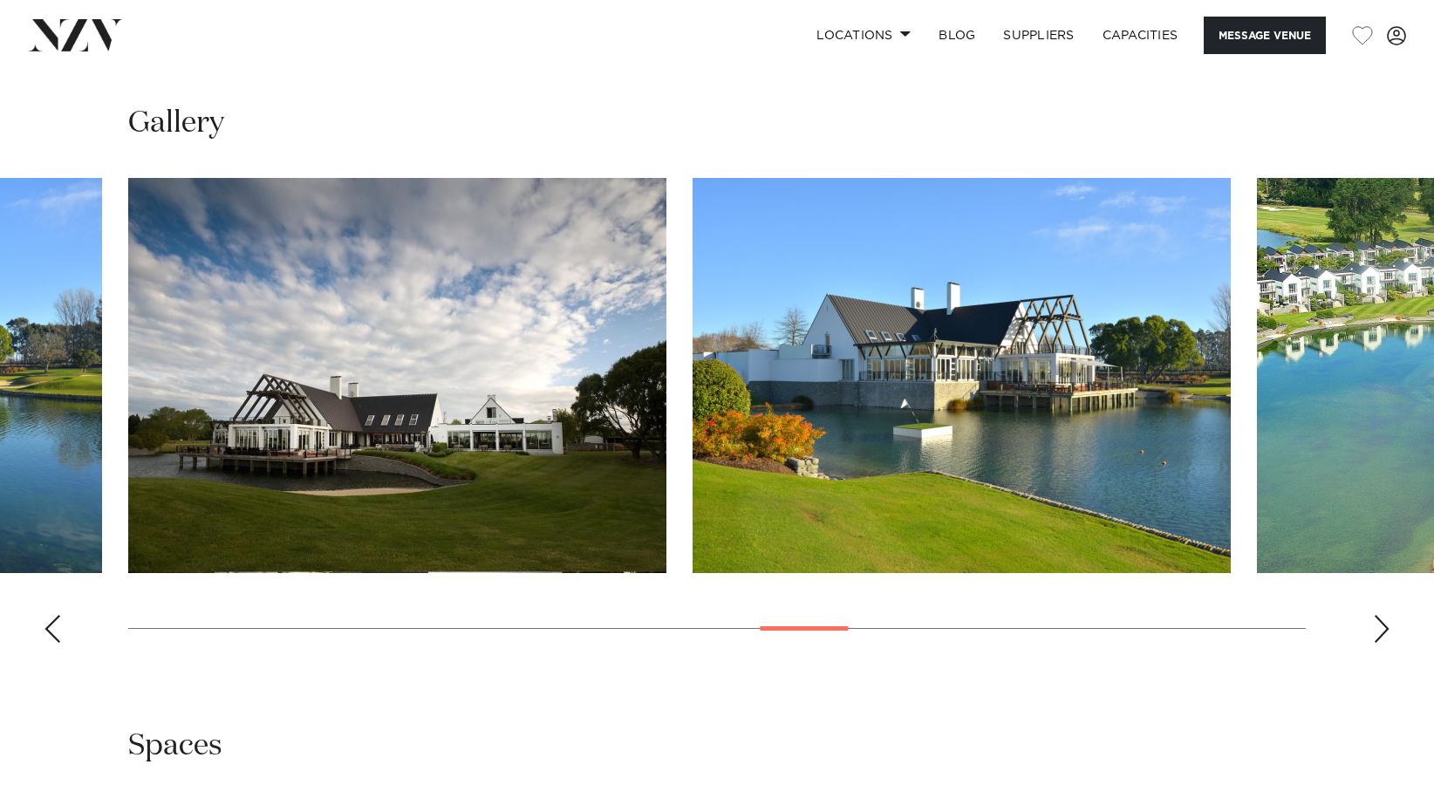
click at [1379, 631] on div "Next slide" at bounding box center [1381, 629] width 17 height 28
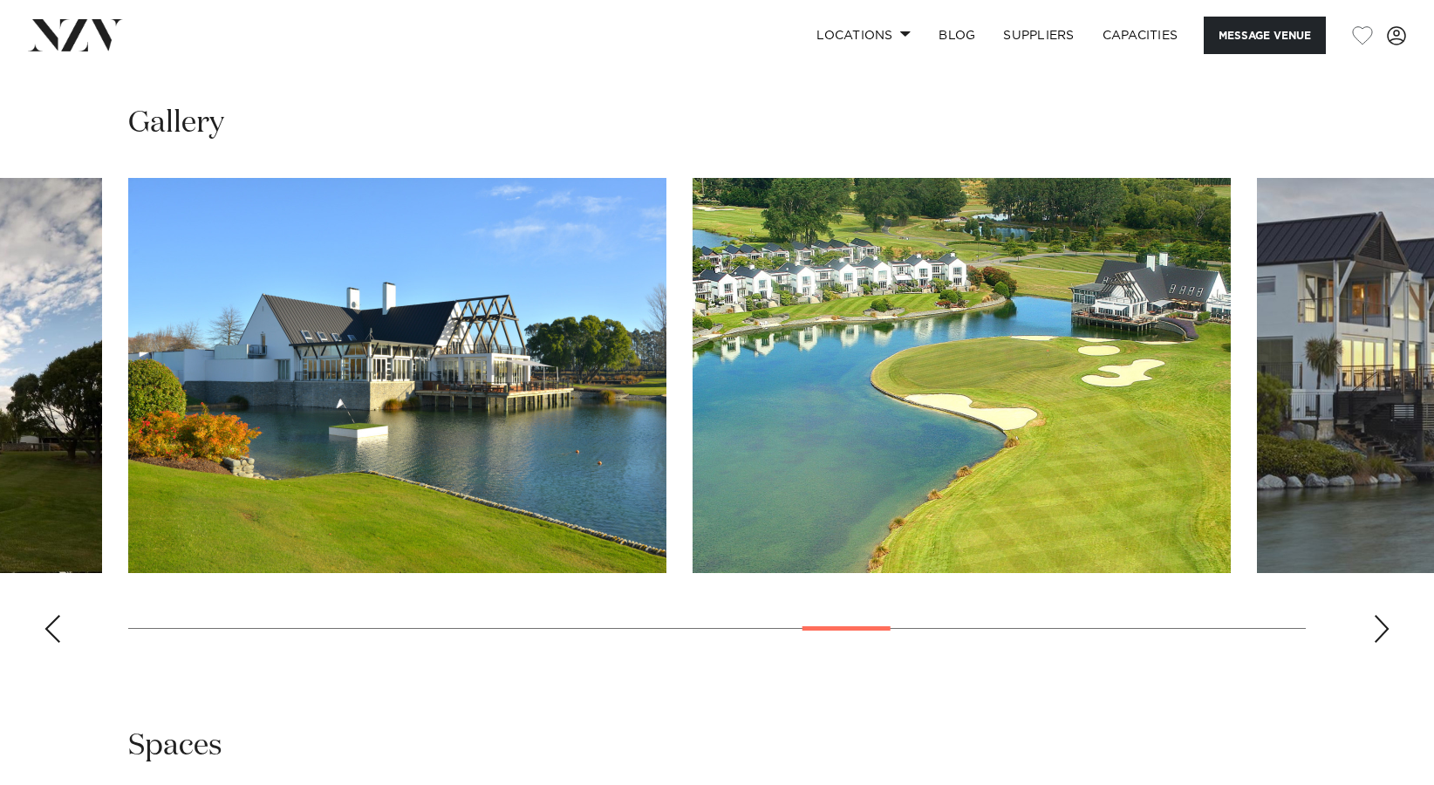
click at [1379, 631] on div "Next slide" at bounding box center [1381, 629] width 17 height 28
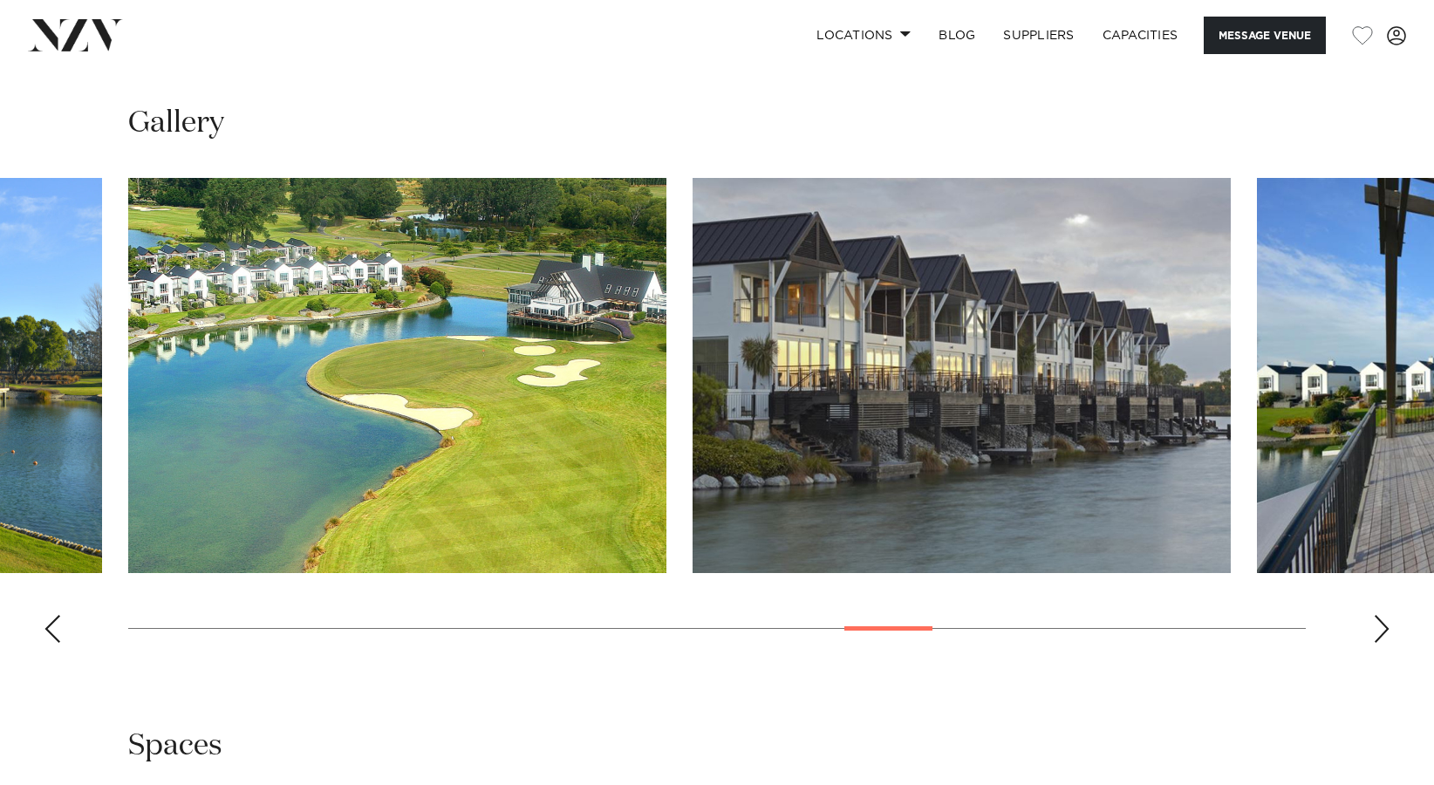
click at [1379, 631] on div "Next slide" at bounding box center [1381, 629] width 17 height 28
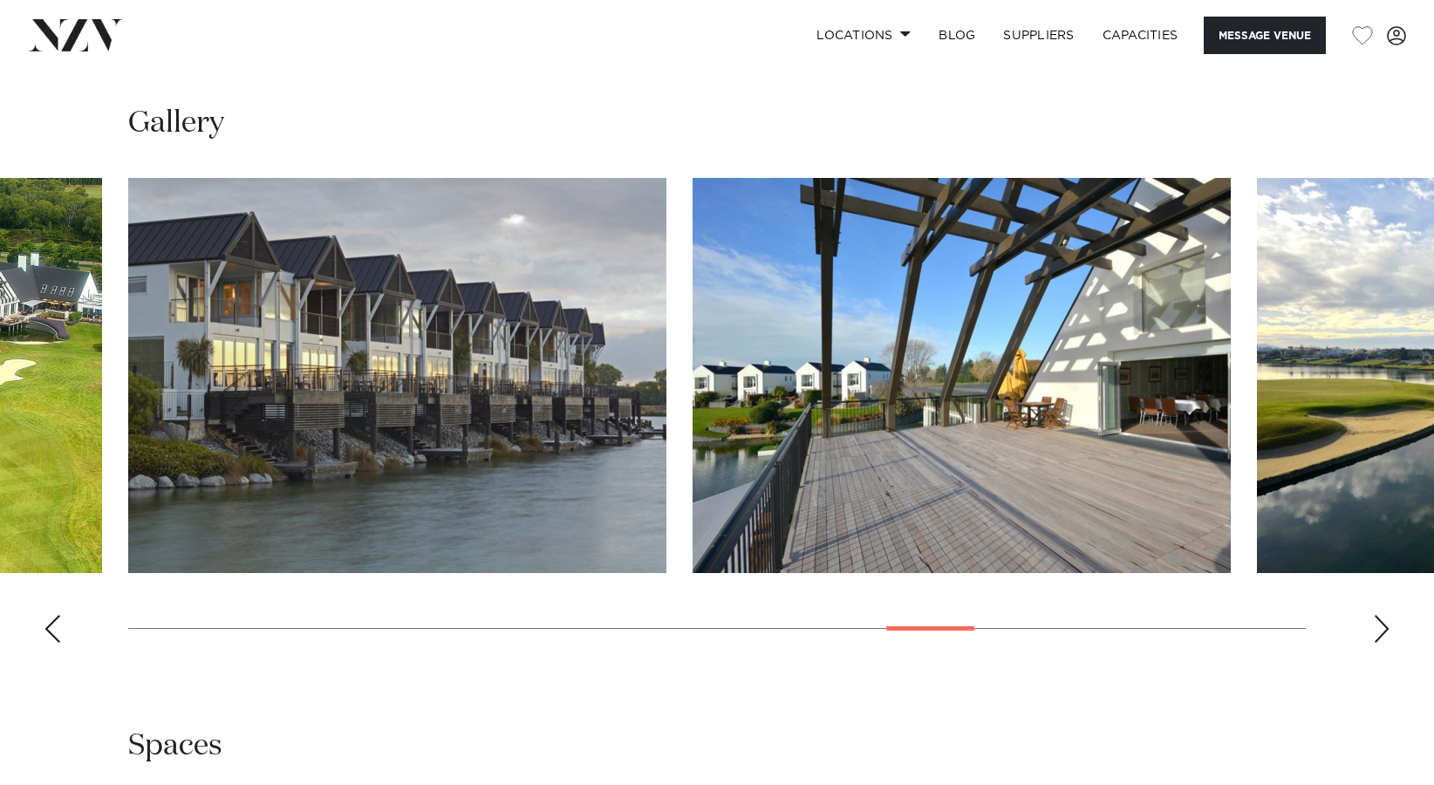
click at [1379, 631] on div "Next slide" at bounding box center [1381, 629] width 17 height 28
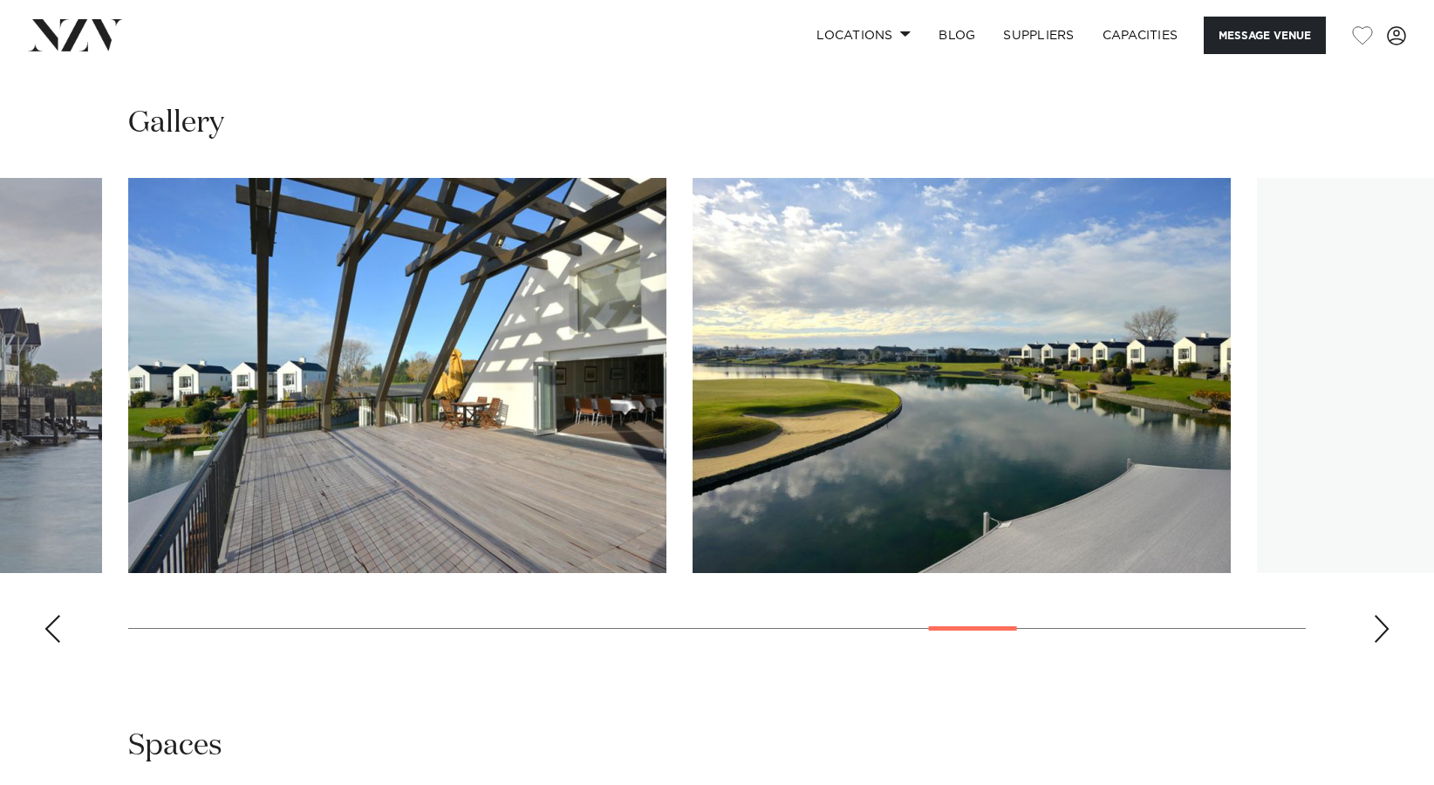
click at [1379, 631] on div "Next slide" at bounding box center [1381, 629] width 17 height 28
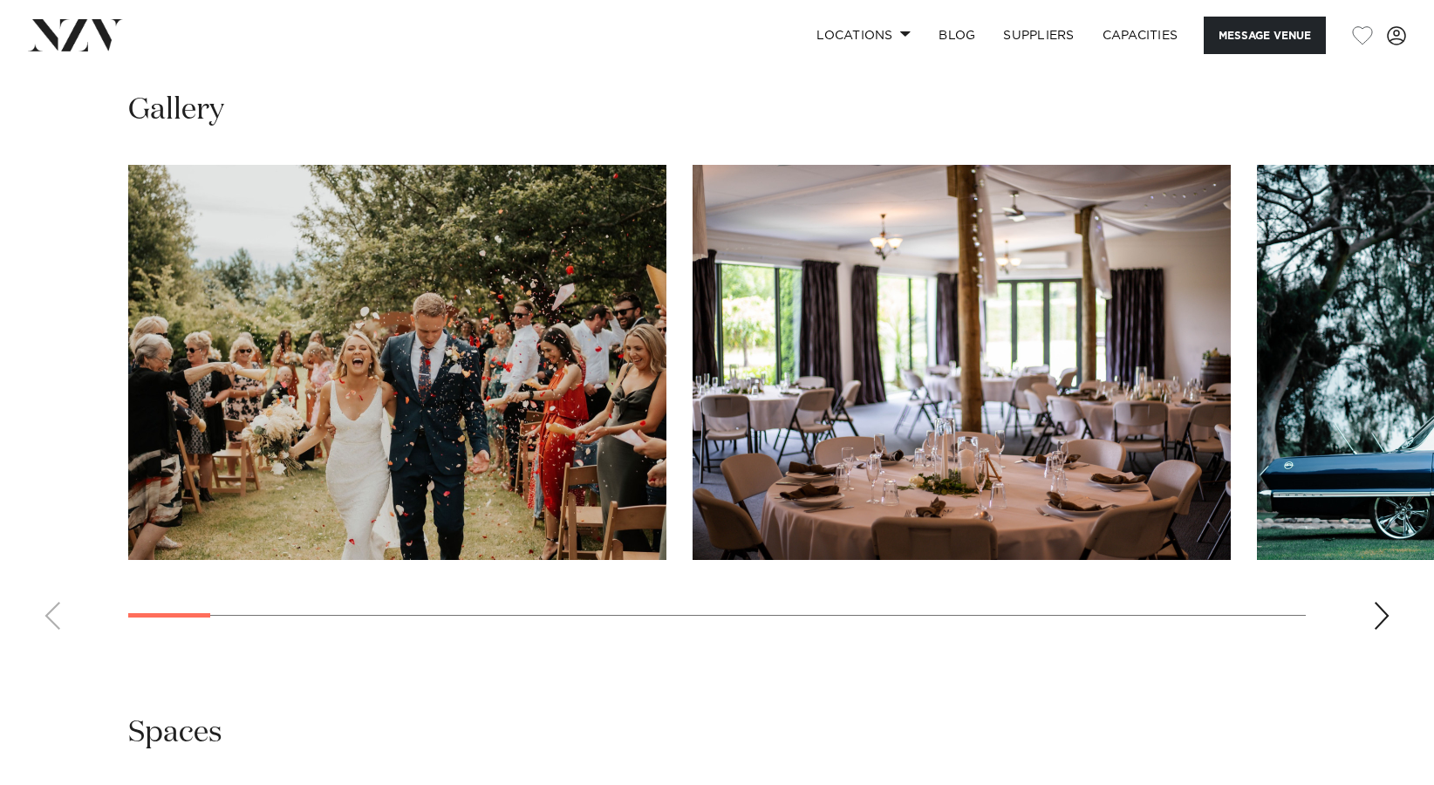
scroll to position [1745, 0]
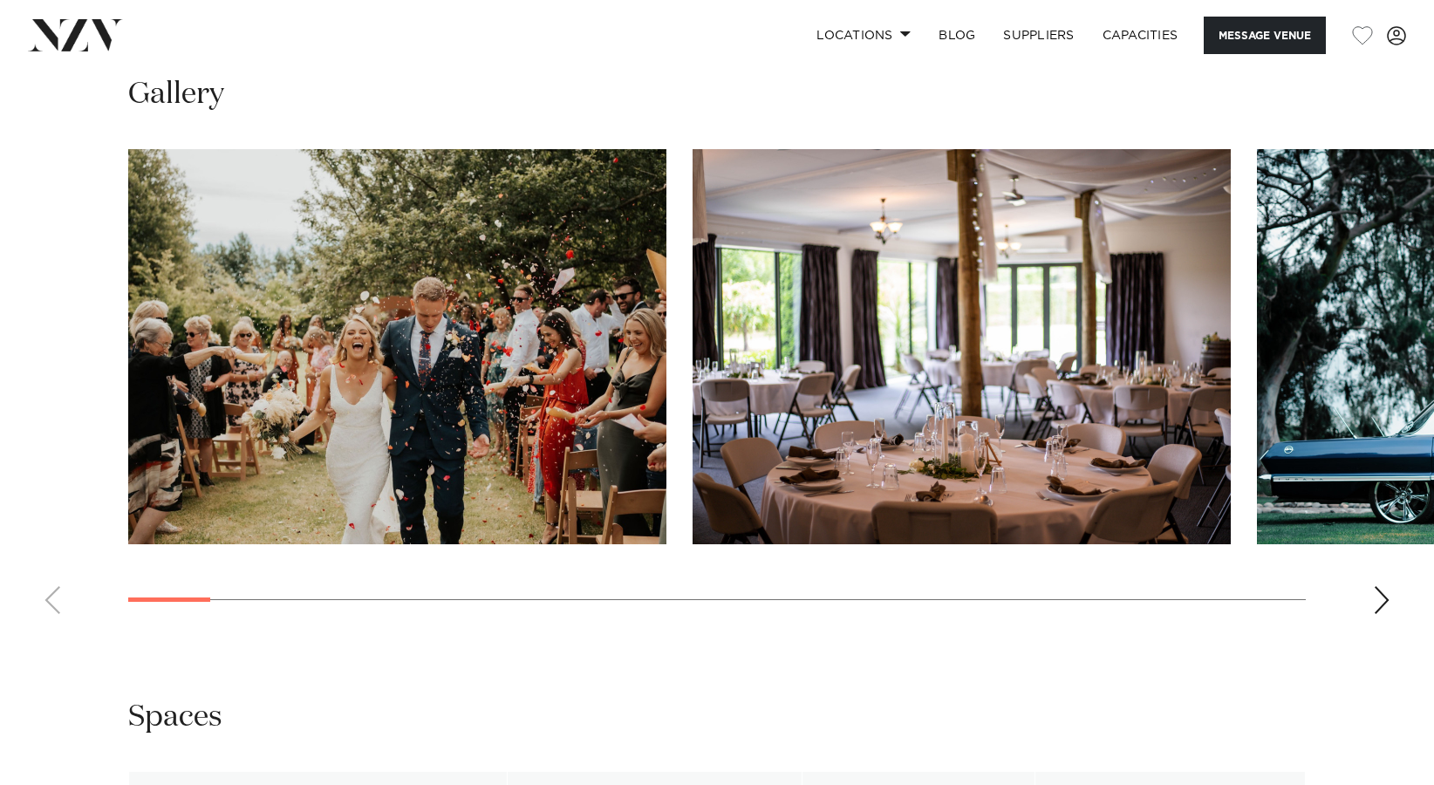
click at [1382, 586] on div "Next slide" at bounding box center [1381, 600] width 17 height 28
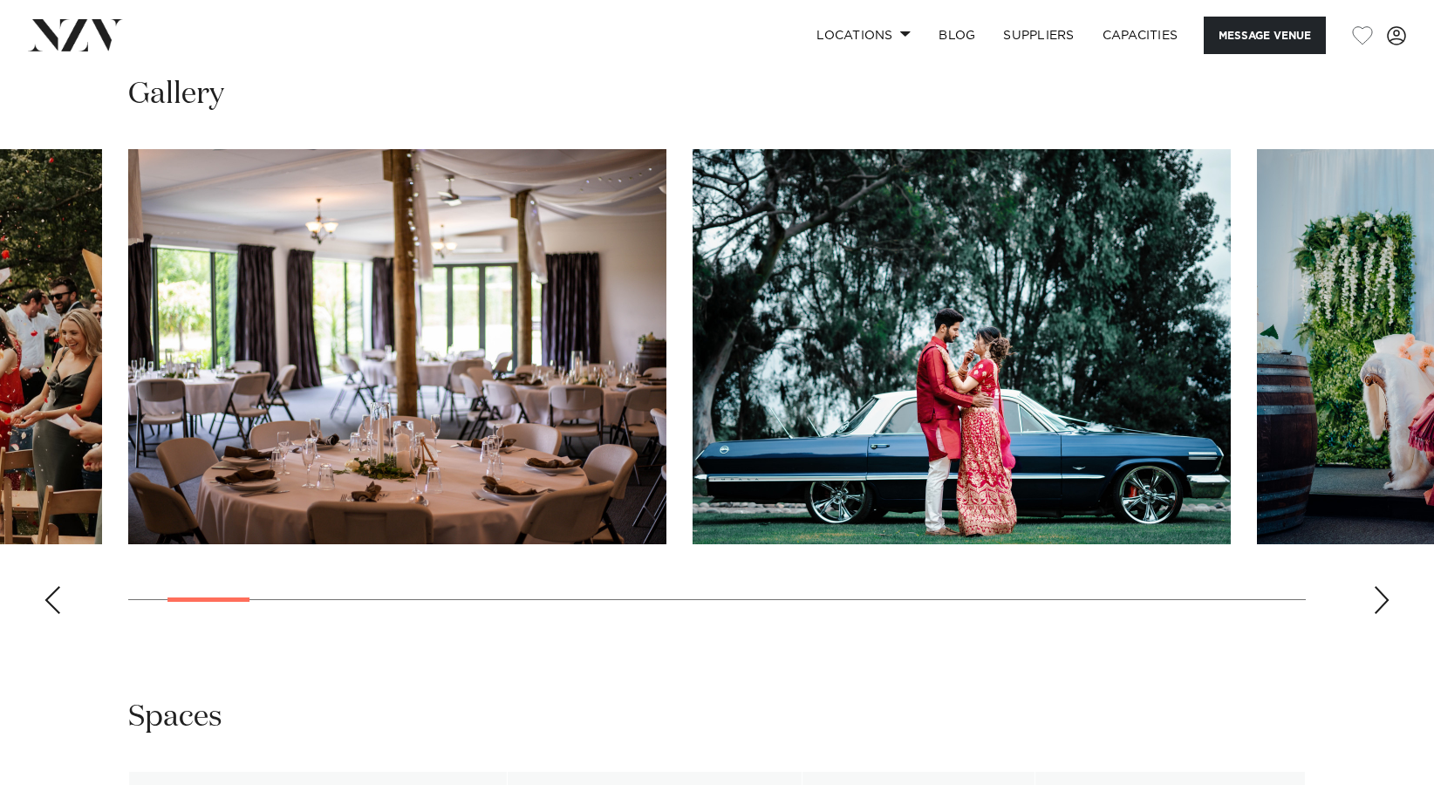
click at [1382, 586] on div "Next slide" at bounding box center [1381, 600] width 17 height 28
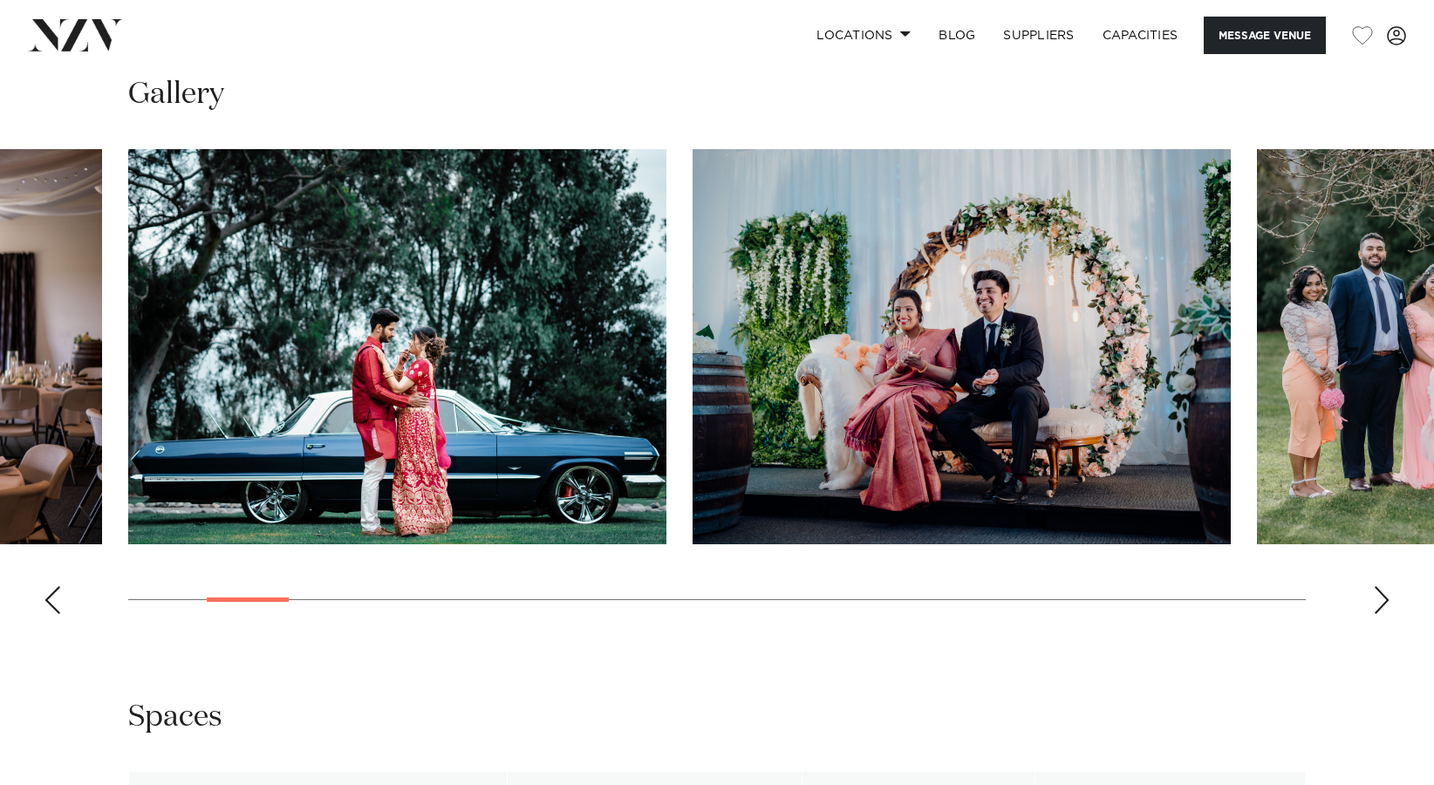
click at [1382, 586] on div "Next slide" at bounding box center [1381, 600] width 17 height 28
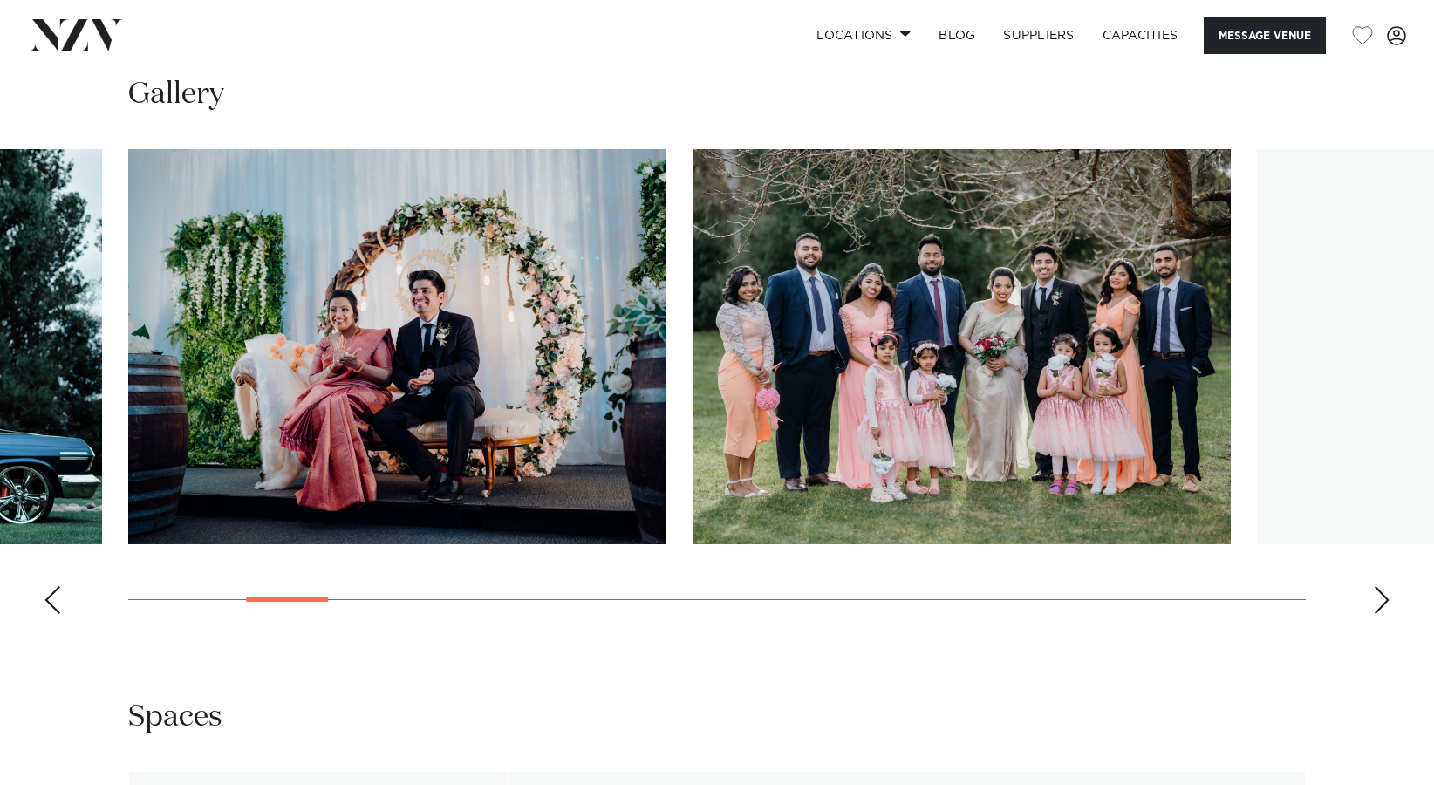
click at [1382, 586] on div "Next slide" at bounding box center [1381, 600] width 17 height 28
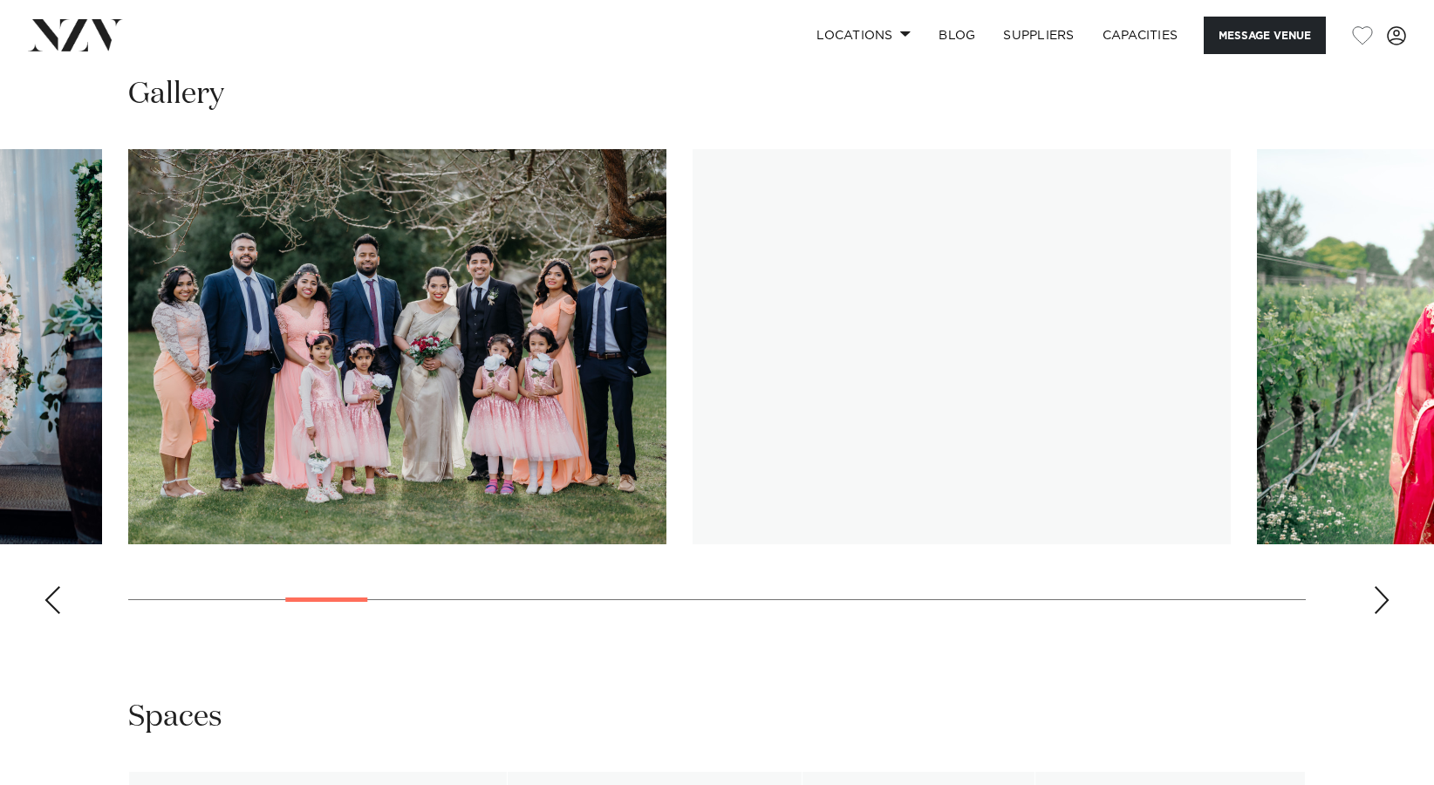
click at [1382, 586] on div "Next slide" at bounding box center [1381, 600] width 17 height 28
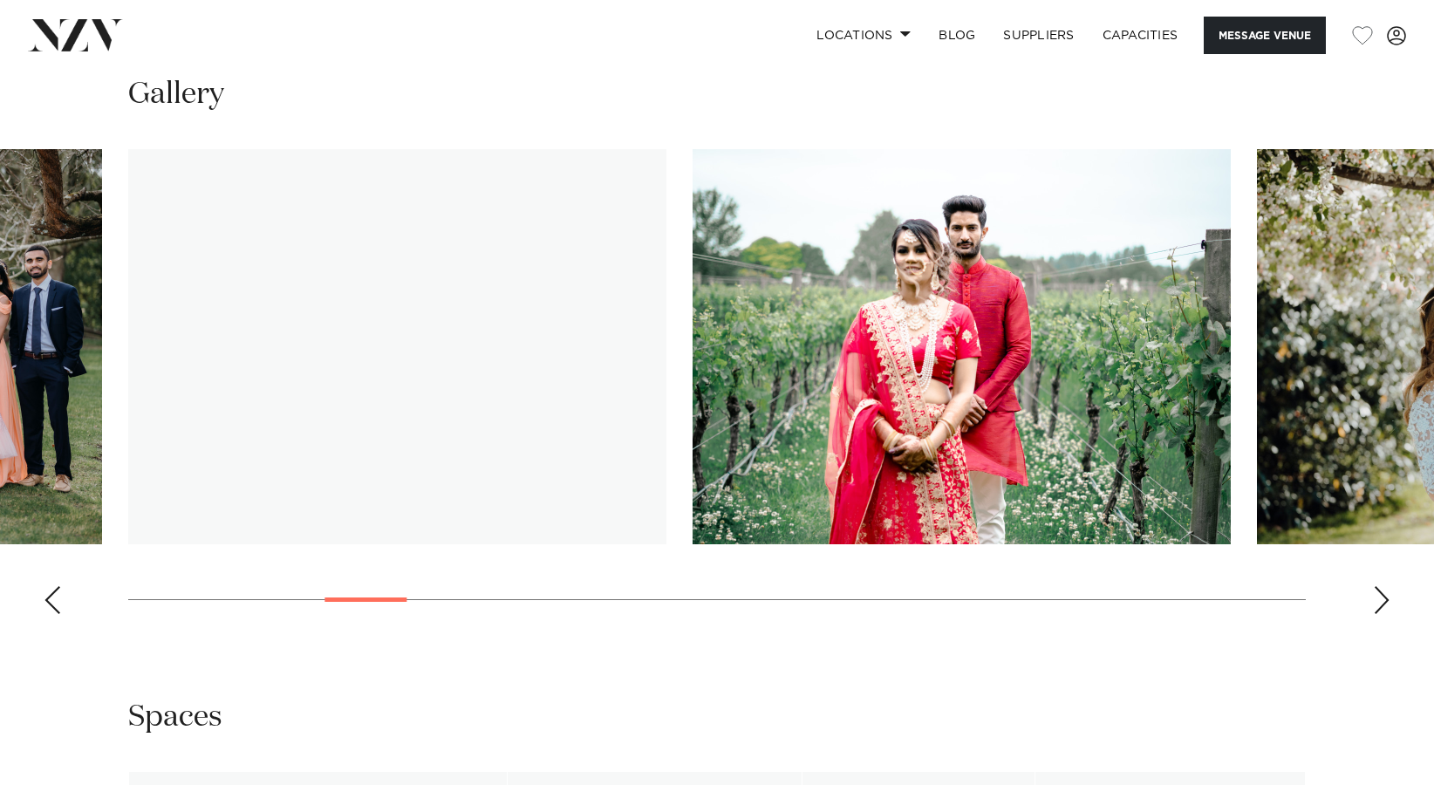
click at [1382, 586] on div "Next slide" at bounding box center [1381, 600] width 17 height 28
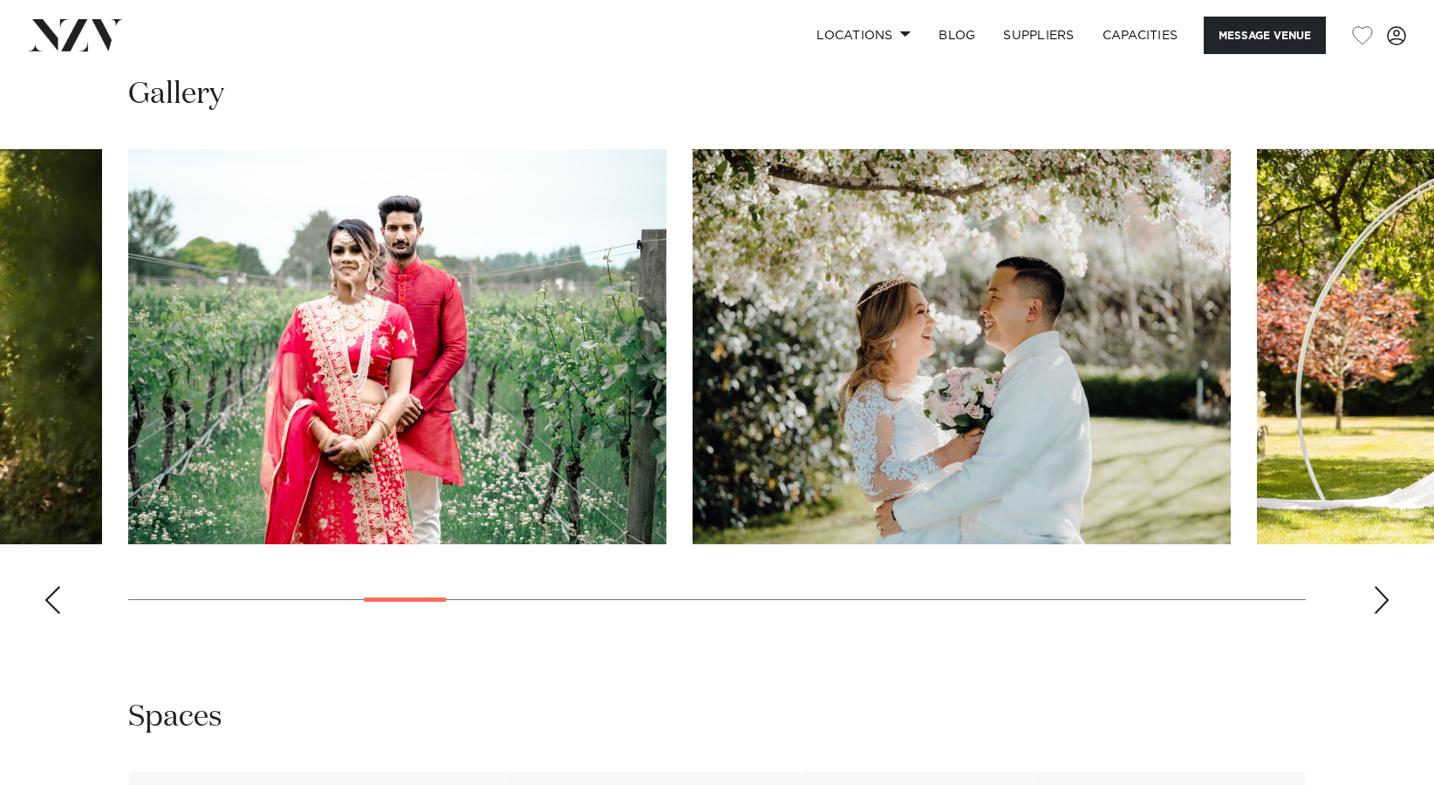
click at [1382, 586] on div "Next slide" at bounding box center [1381, 600] width 17 height 28
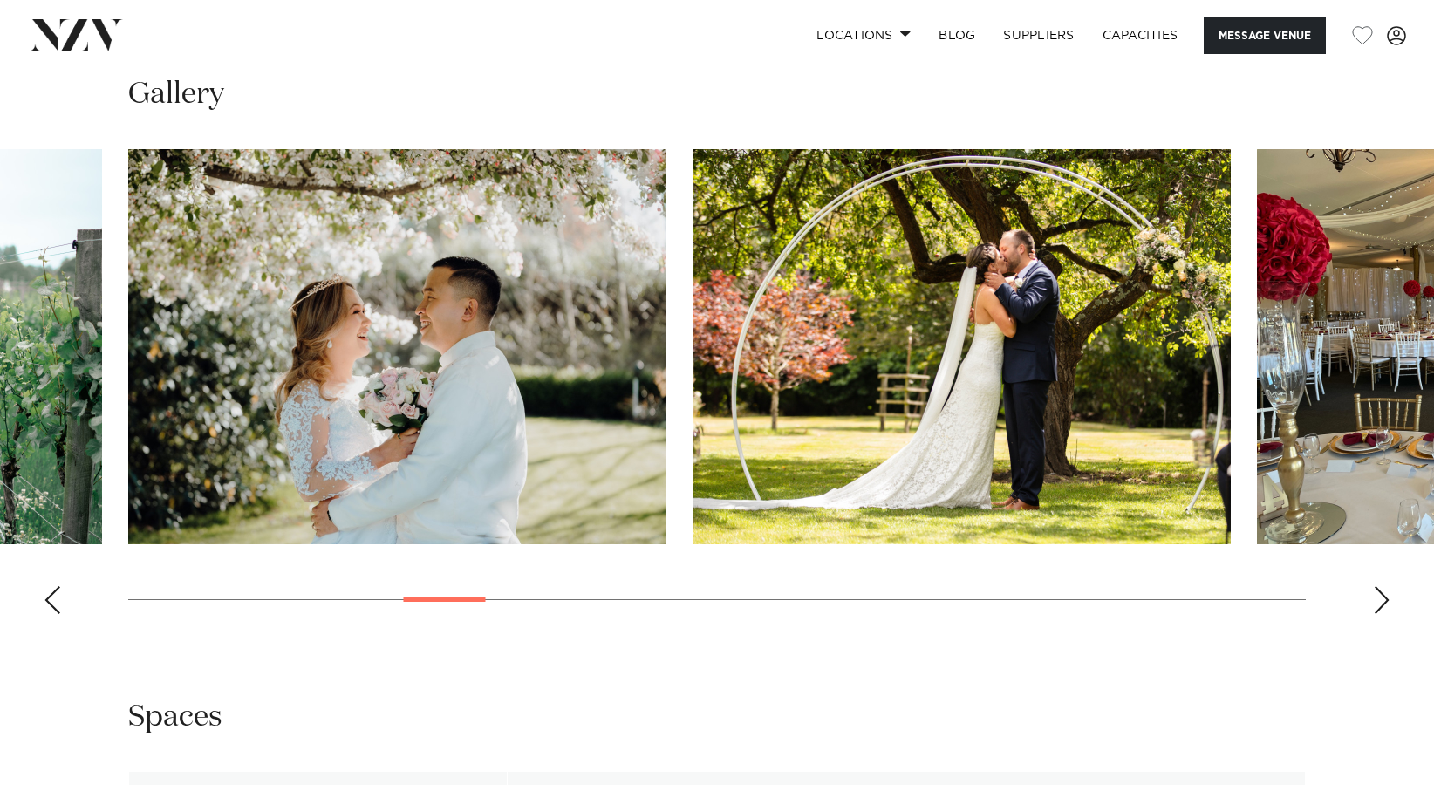
click at [1382, 586] on div "Next slide" at bounding box center [1381, 600] width 17 height 28
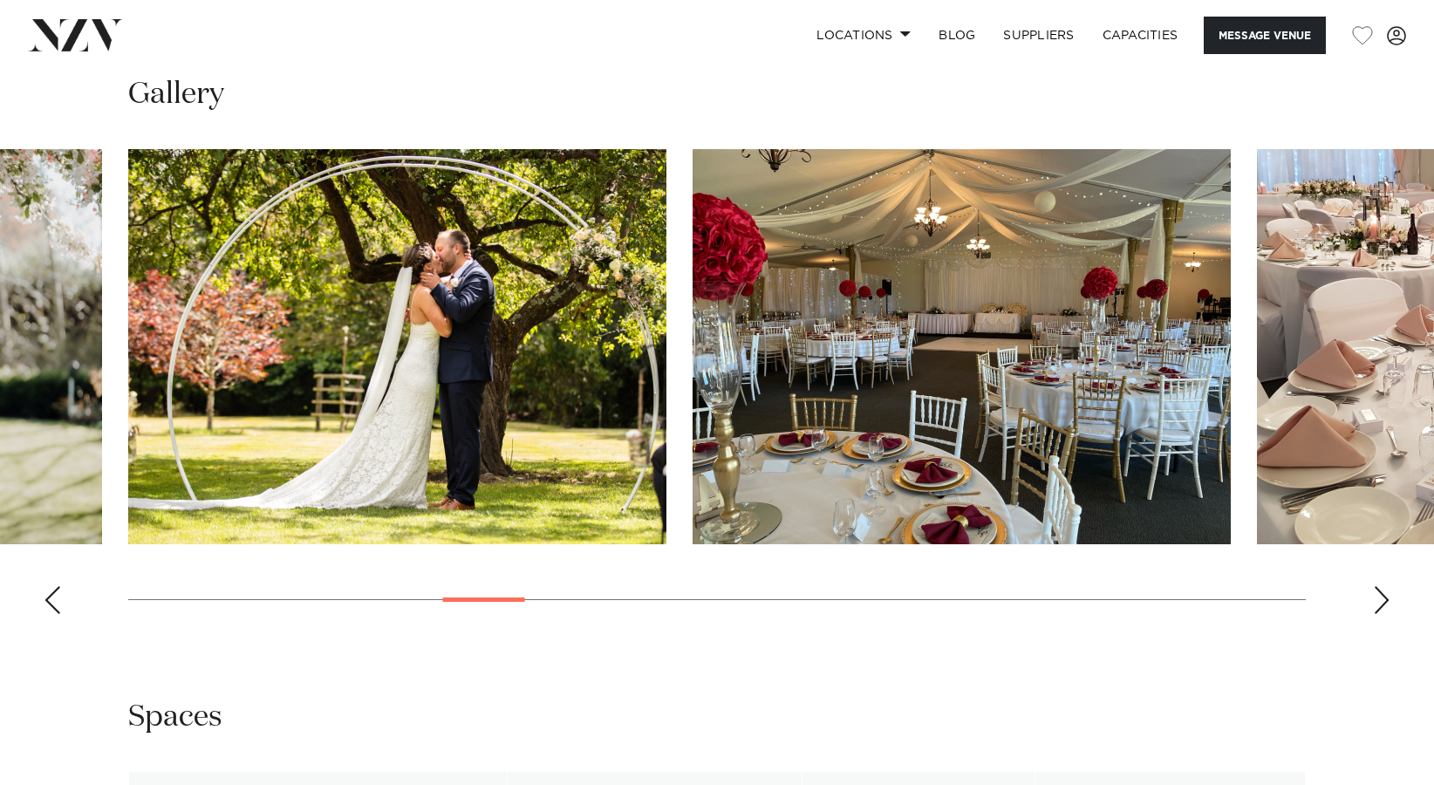
click at [1382, 586] on div "Next slide" at bounding box center [1381, 600] width 17 height 28
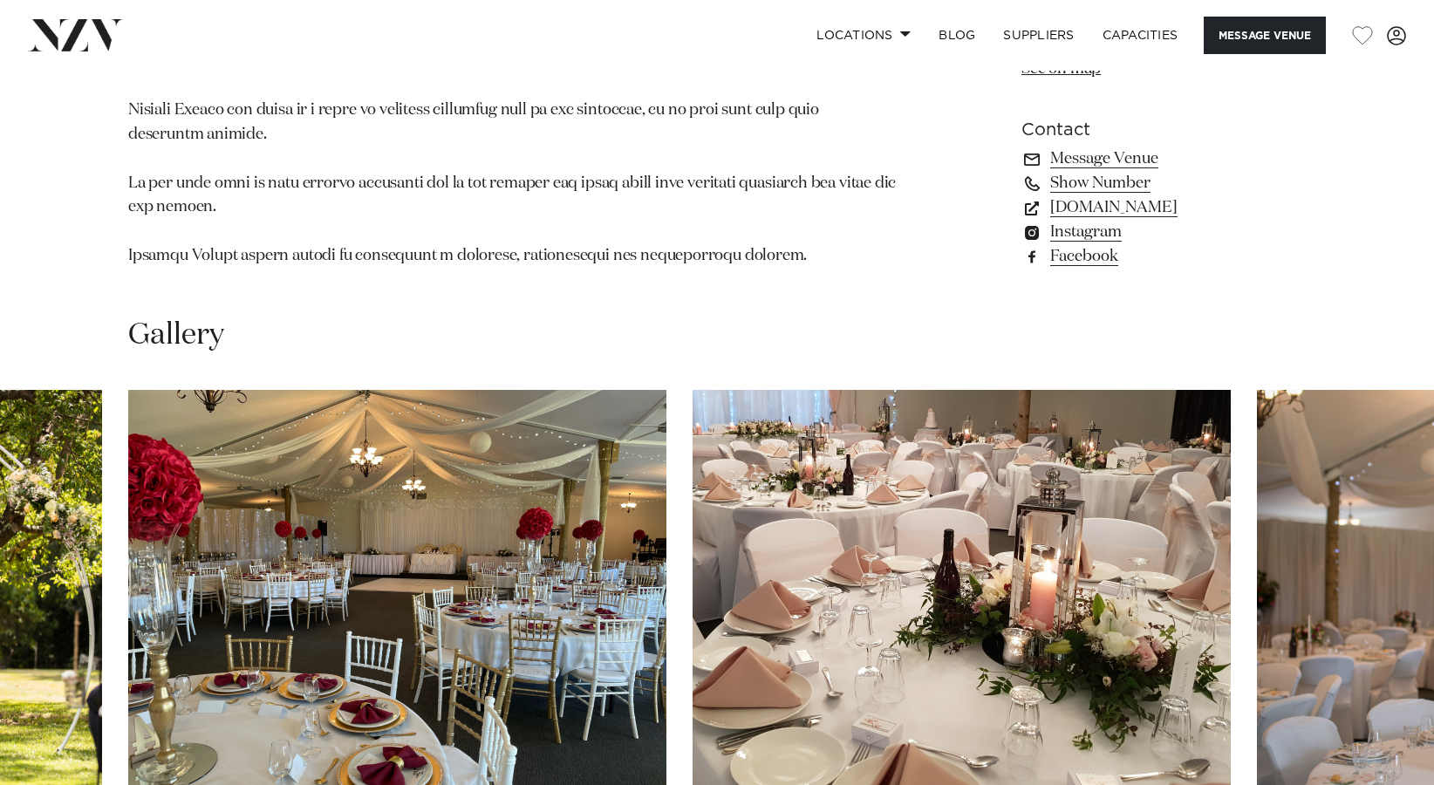
scroll to position [1483, 0]
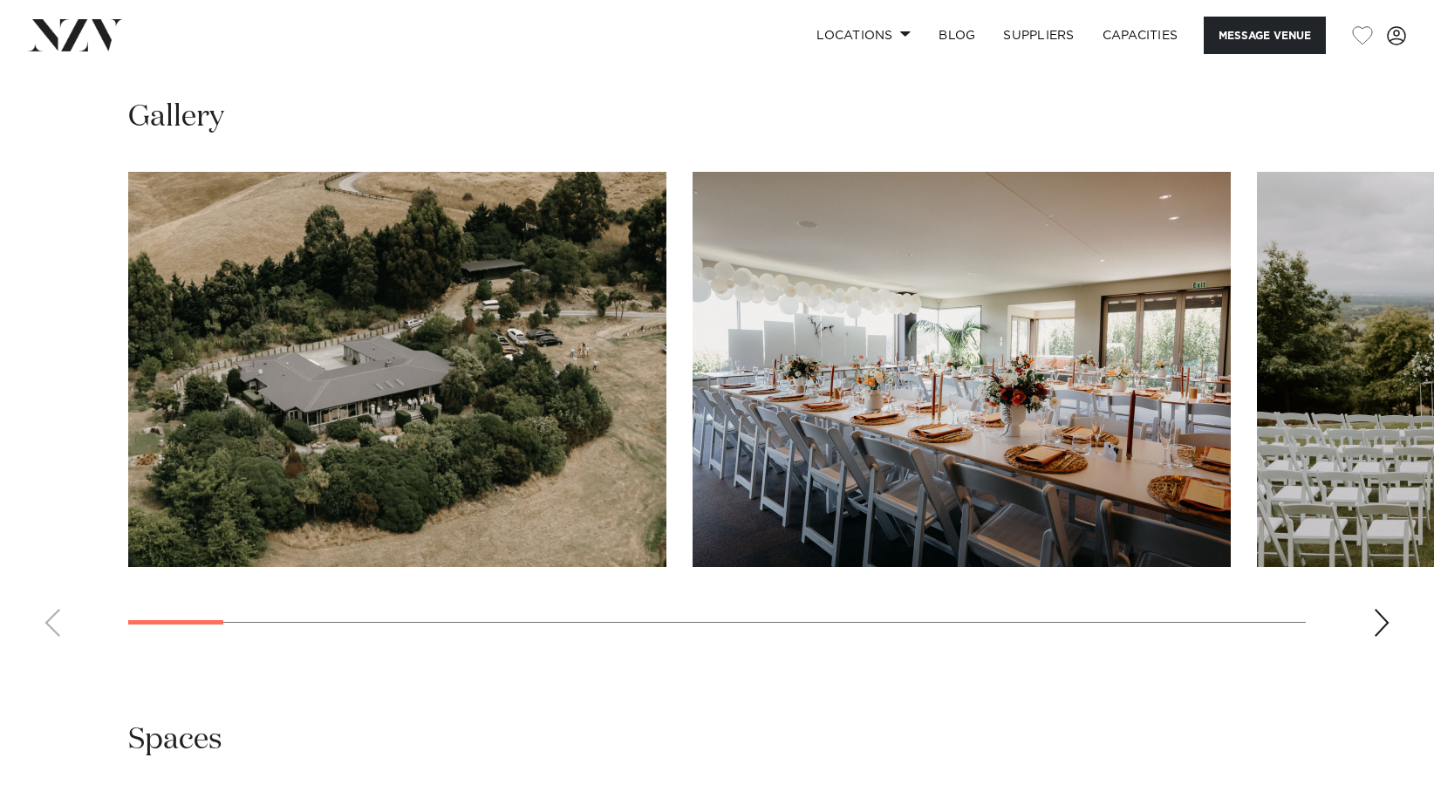
scroll to position [1745, 0]
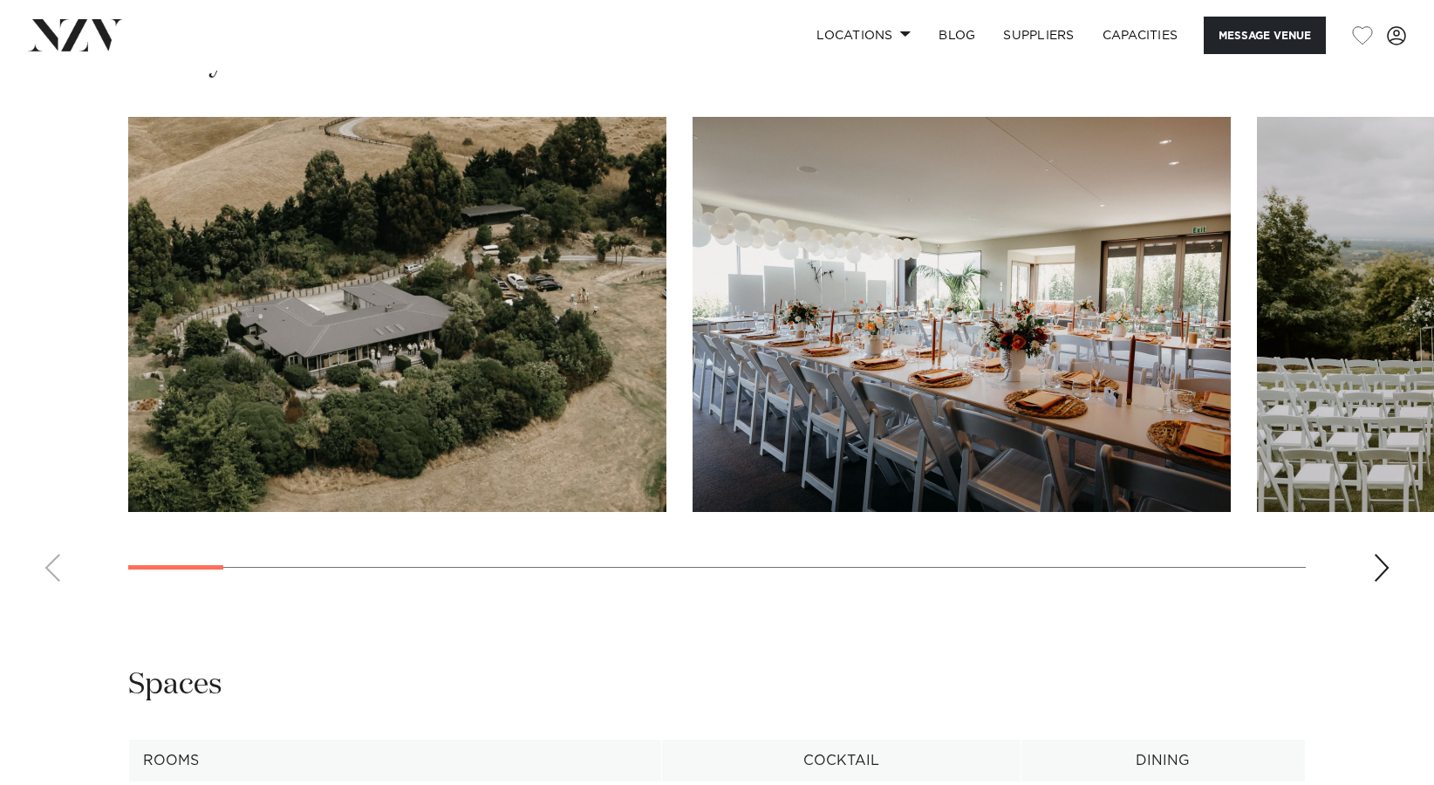
click at [1377, 559] on div "Next slide" at bounding box center [1381, 568] width 17 height 28
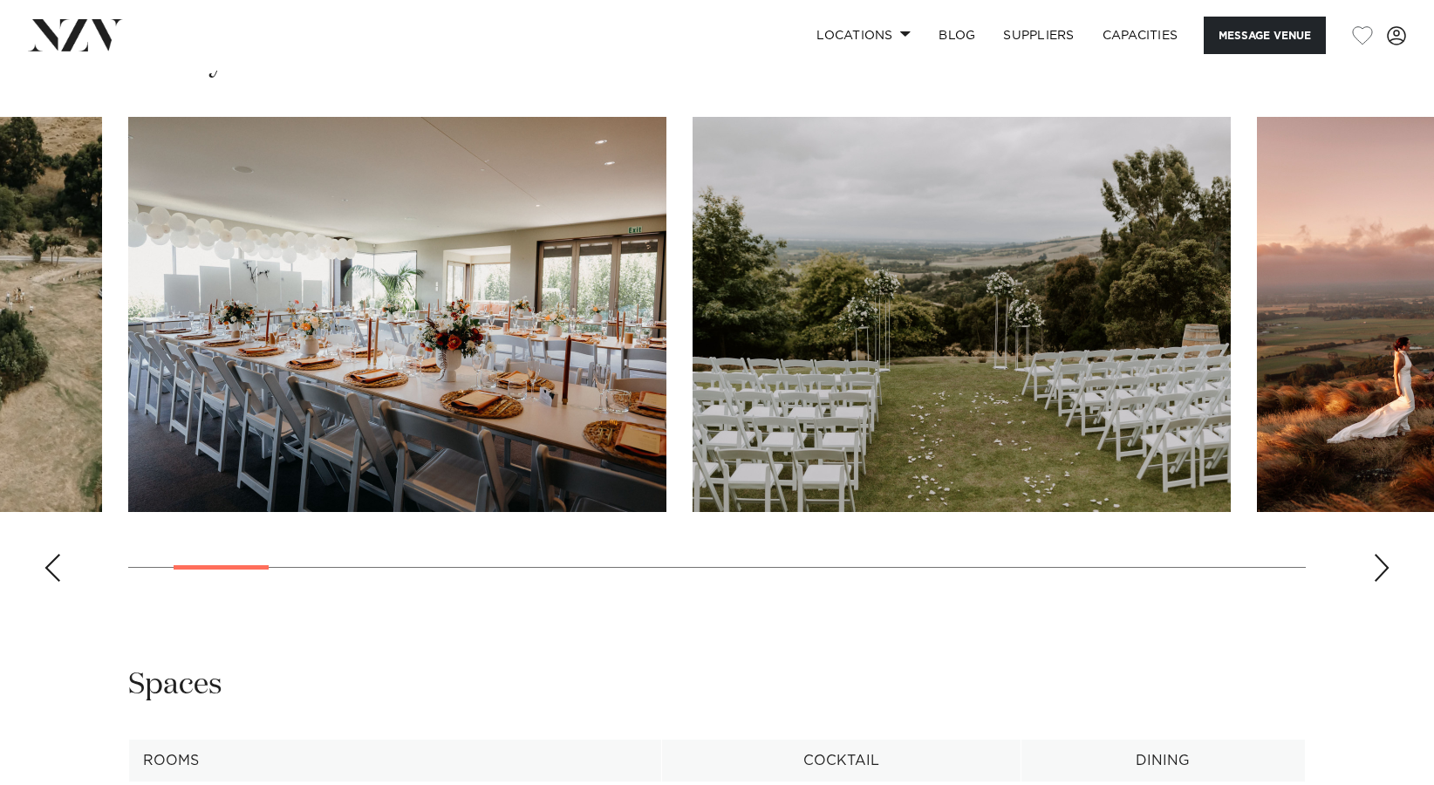
click at [1377, 559] on div "Next slide" at bounding box center [1381, 568] width 17 height 28
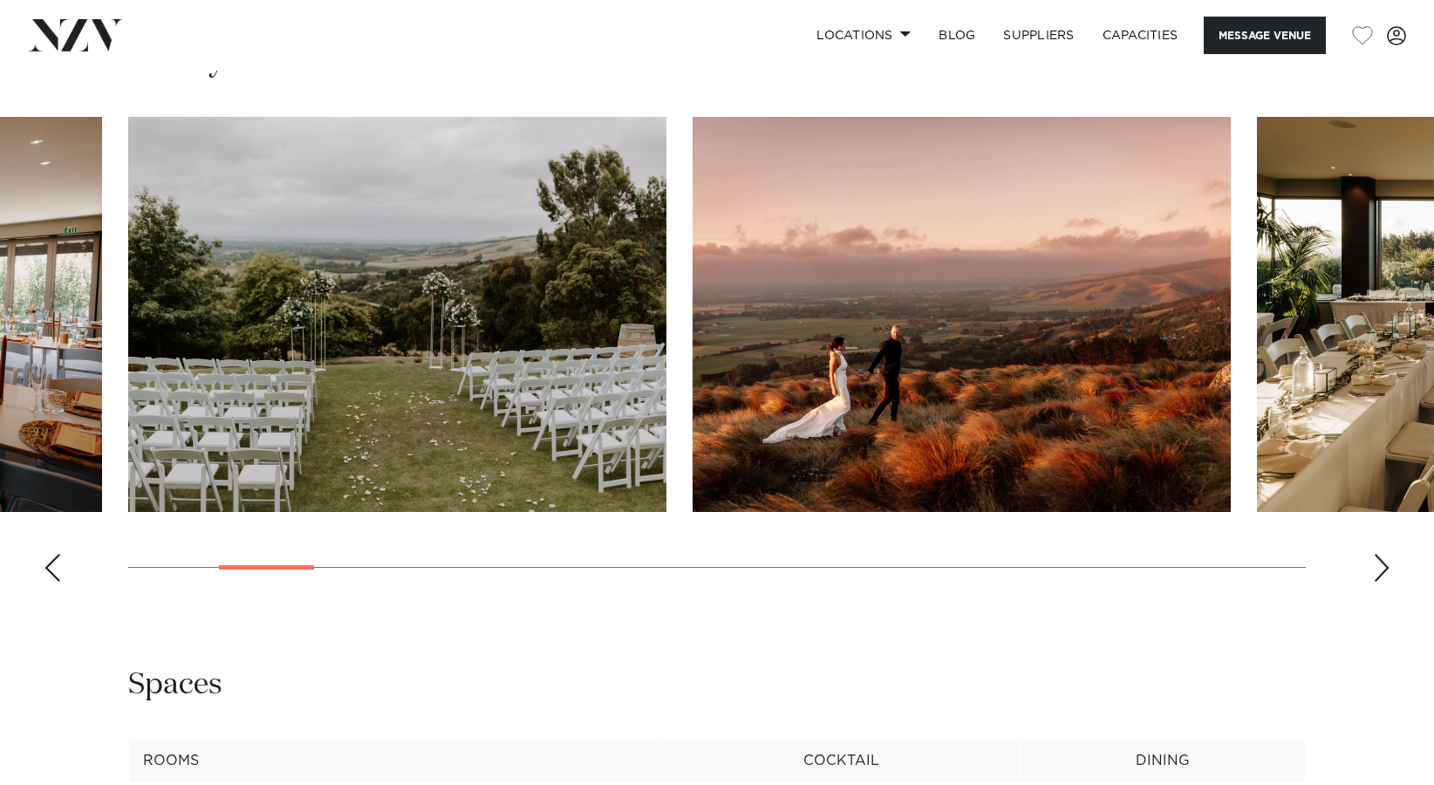
click at [1377, 559] on div "Next slide" at bounding box center [1381, 568] width 17 height 28
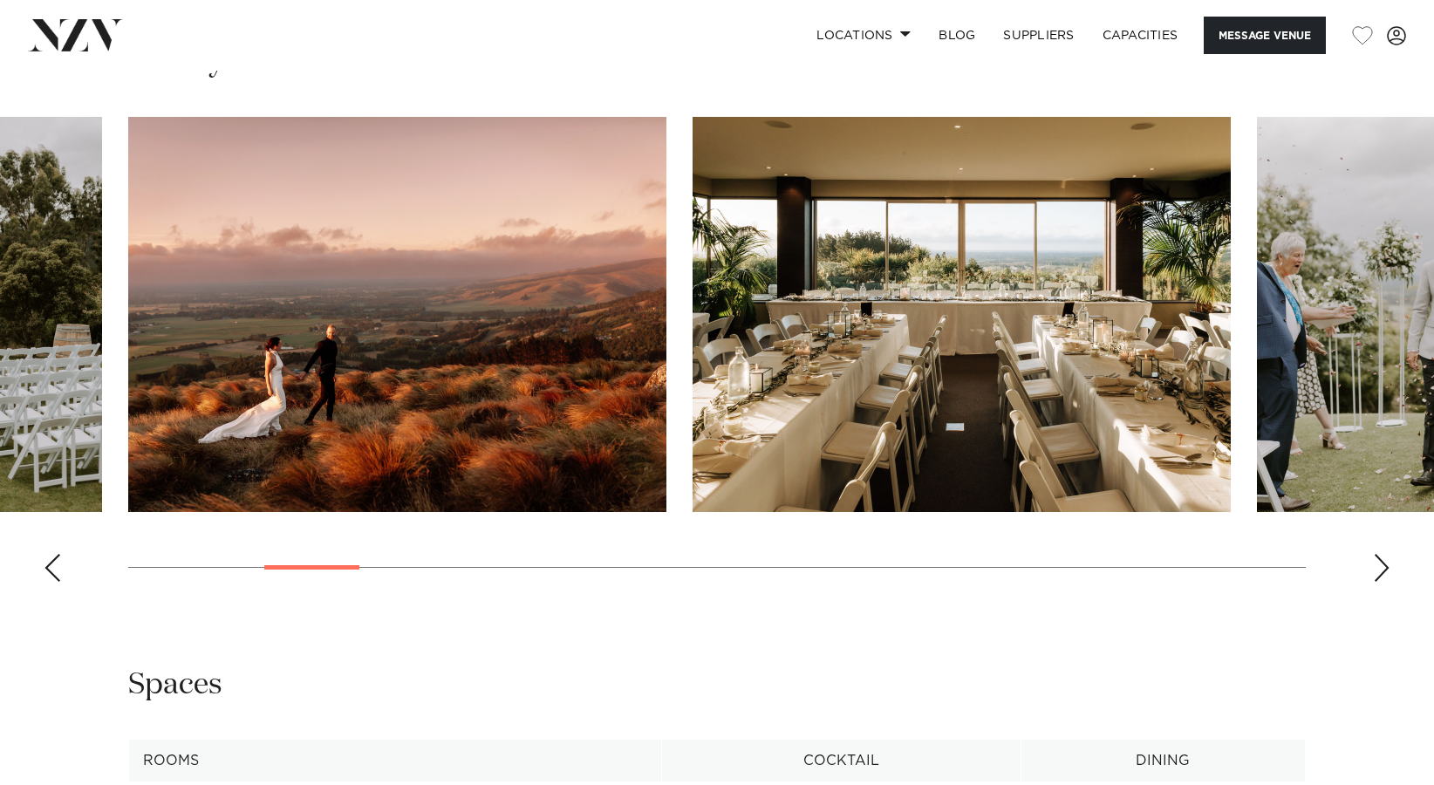
click at [1377, 559] on div "Next slide" at bounding box center [1381, 568] width 17 height 28
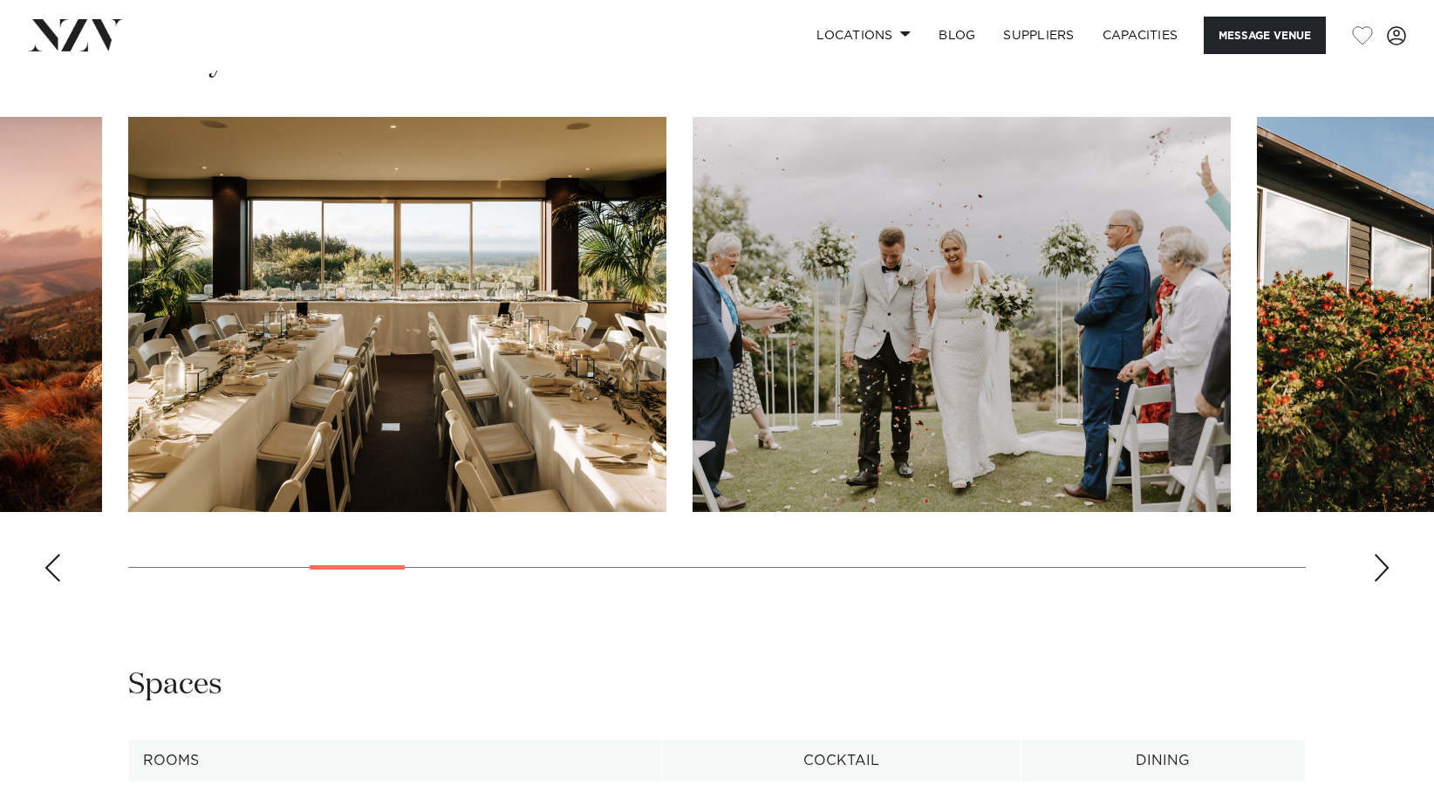
click at [1377, 559] on div "Next slide" at bounding box center [1381, 568] width 17 height 28
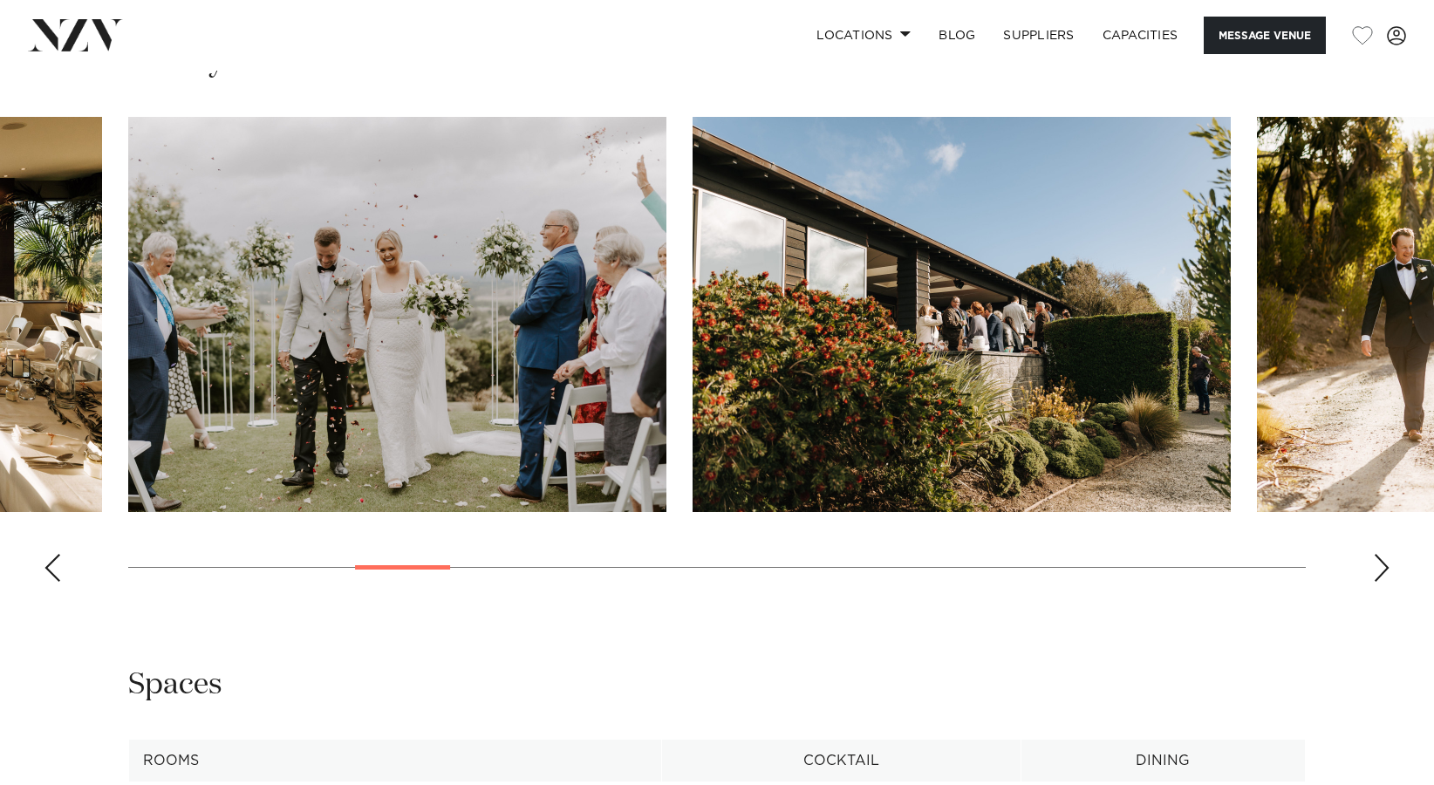
click at [1377, 559] on div "Next slide" at bounding box center [1381, 568] width 17 height 28
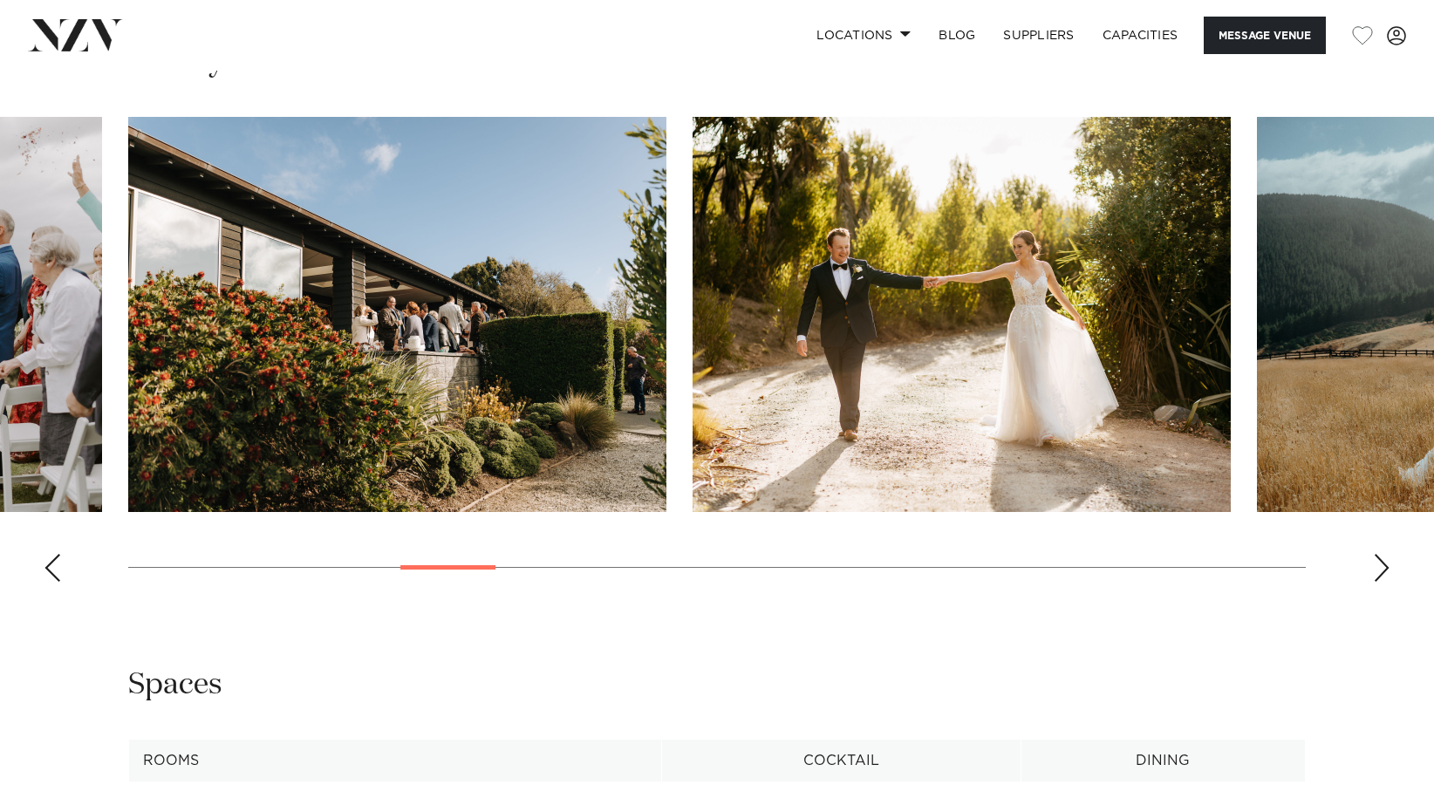
click at [1377, 559] on div "Next slide" at bounding box center [1381, 568] width 17 height 28
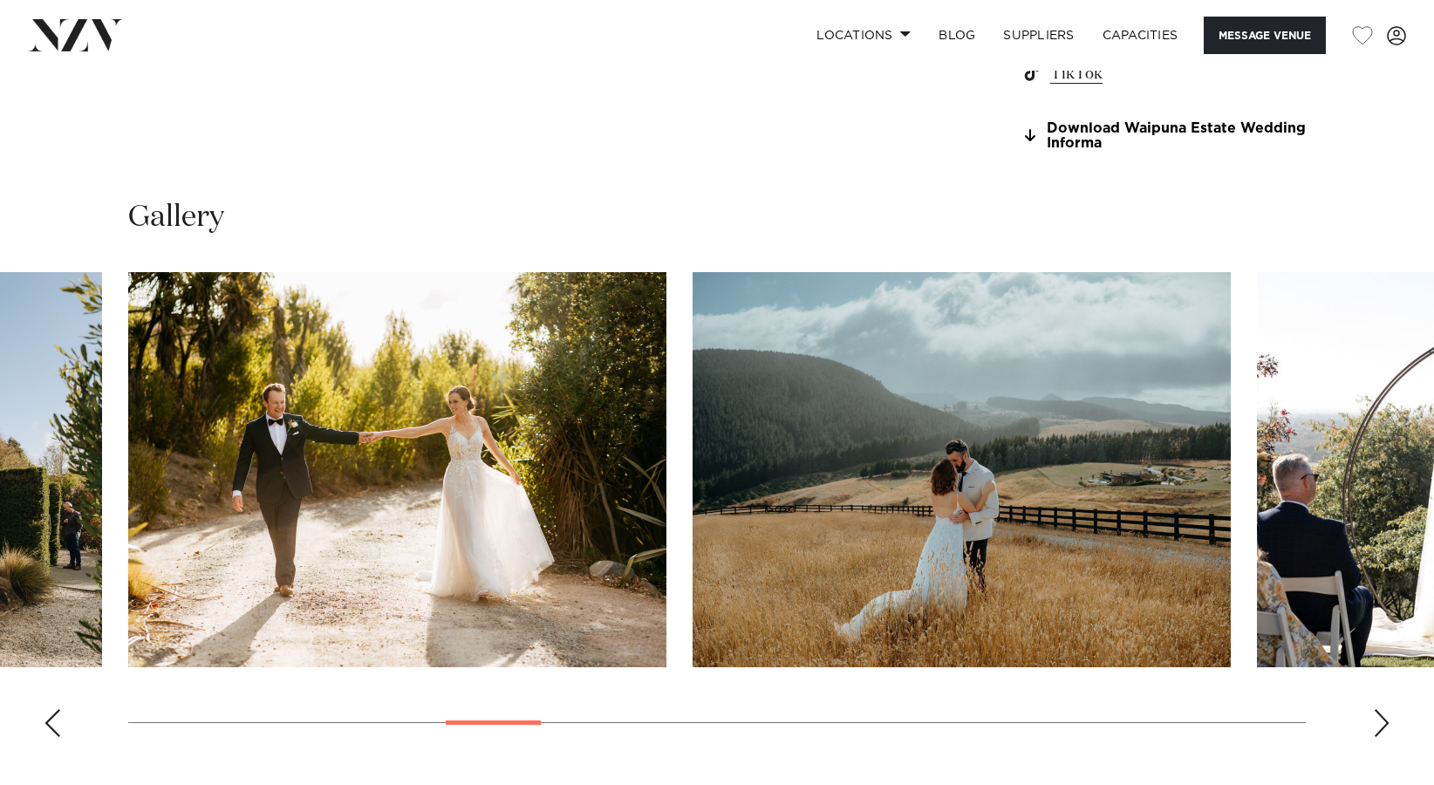
scroll to position [1309, 0]
